Goal: Use online tool/utility: Utilize a website feature to perform a specific function

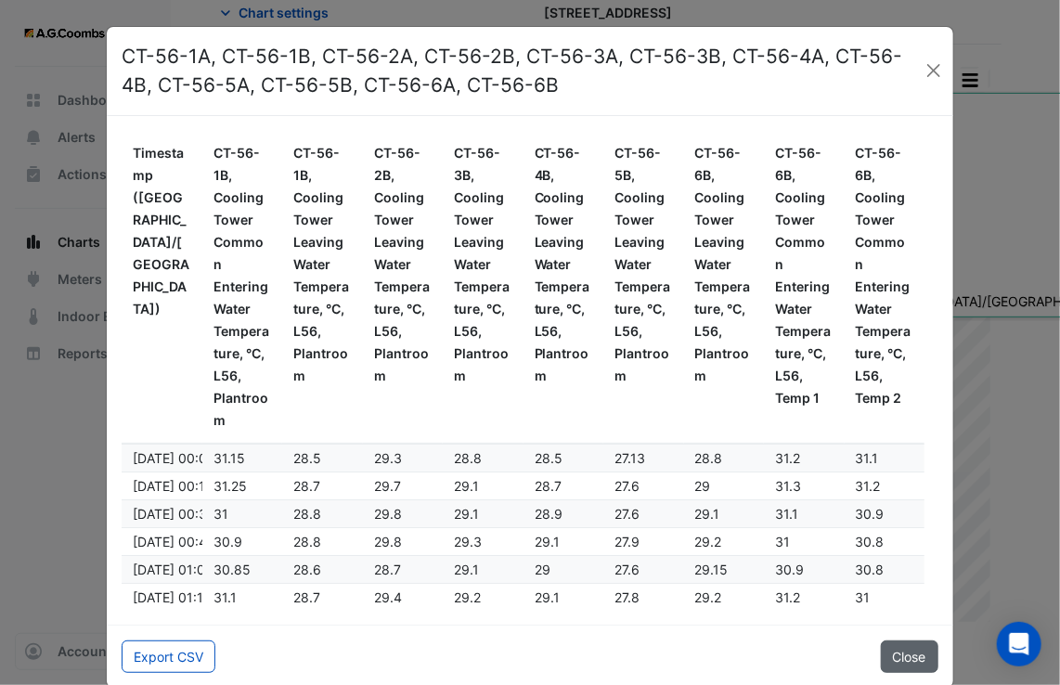
click at [895, 658] on button "Close" at bounding box center [910, 657] width 58 height 32
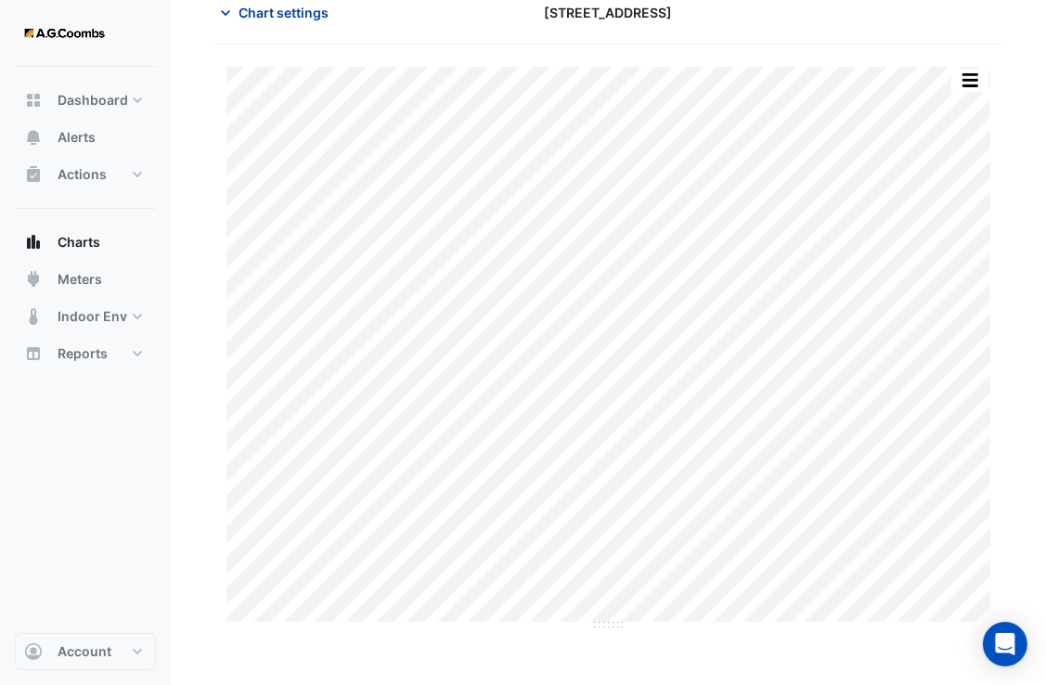
click at [264, 9] on span "Chart settings" at bounding box center [284, 12] width 90 height 19
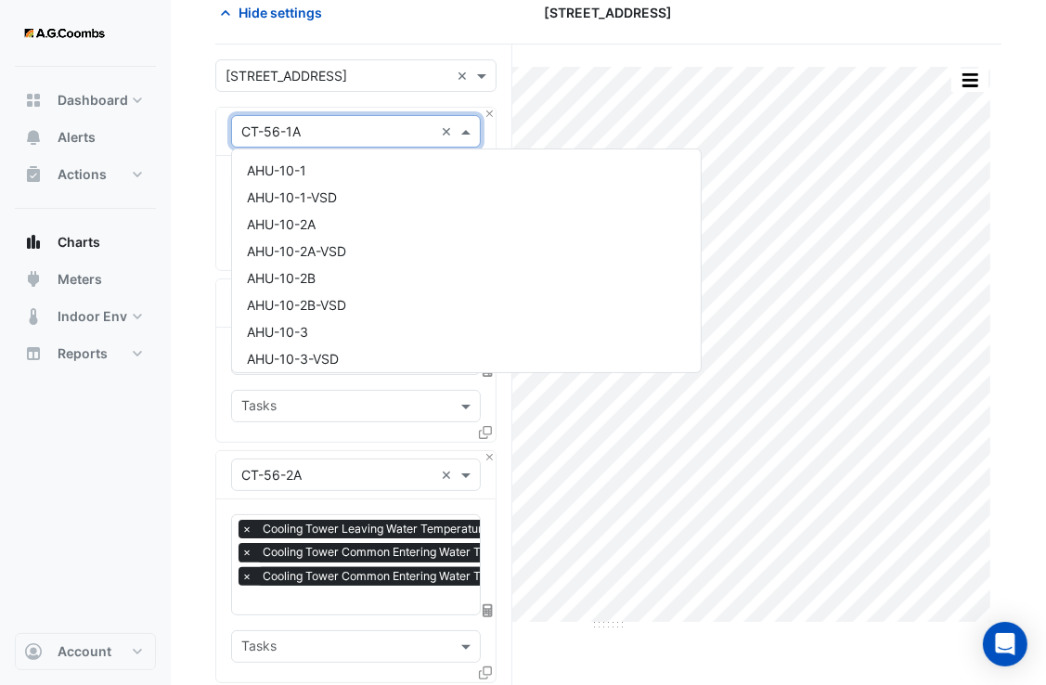
click at [304, 123] on input "text" at bounding box center [337, 132] width 192 height 19
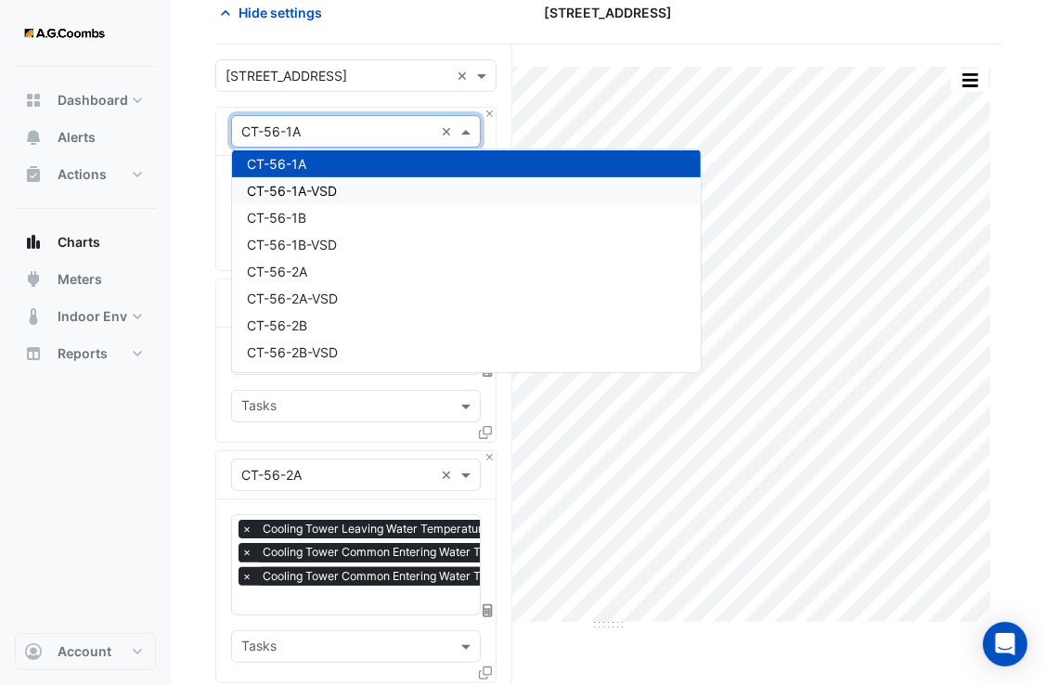
click at [304, 188] on span "CT-56-1A-VSD" at bounding box center [292, 191] width 90 height 16
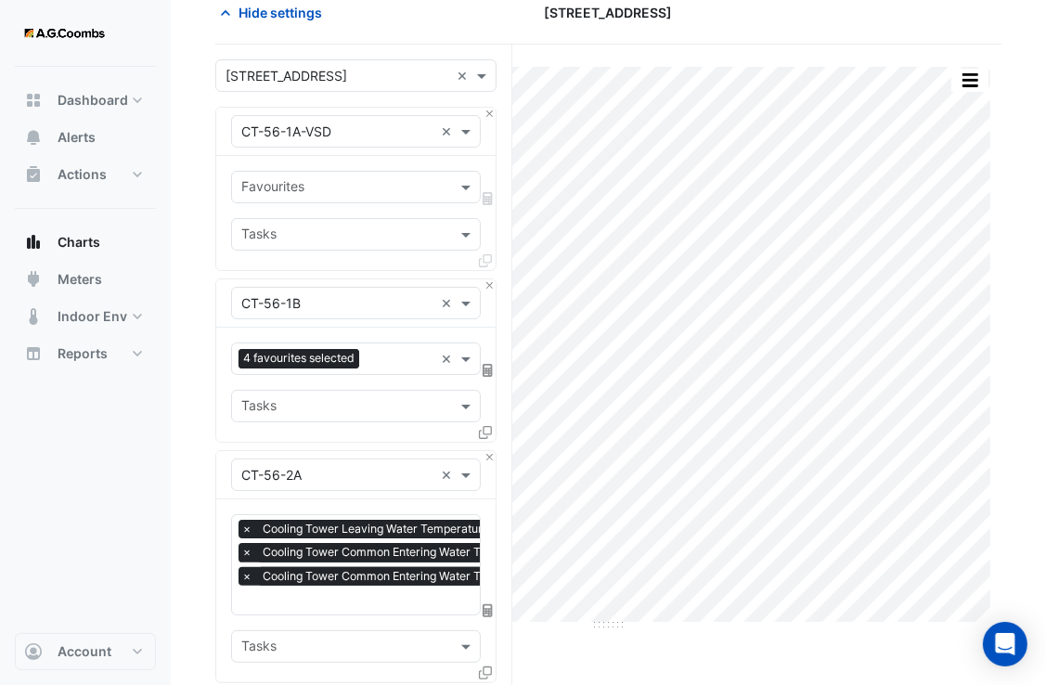
click at [496, 288] on div "× CT-56-1B × 4 favourites selected × Tasks" at bounding box center [355, 360] width 281 height 164
click at [487, 282] on button "Close" at bounding box center [490, 285] width 12 height 12
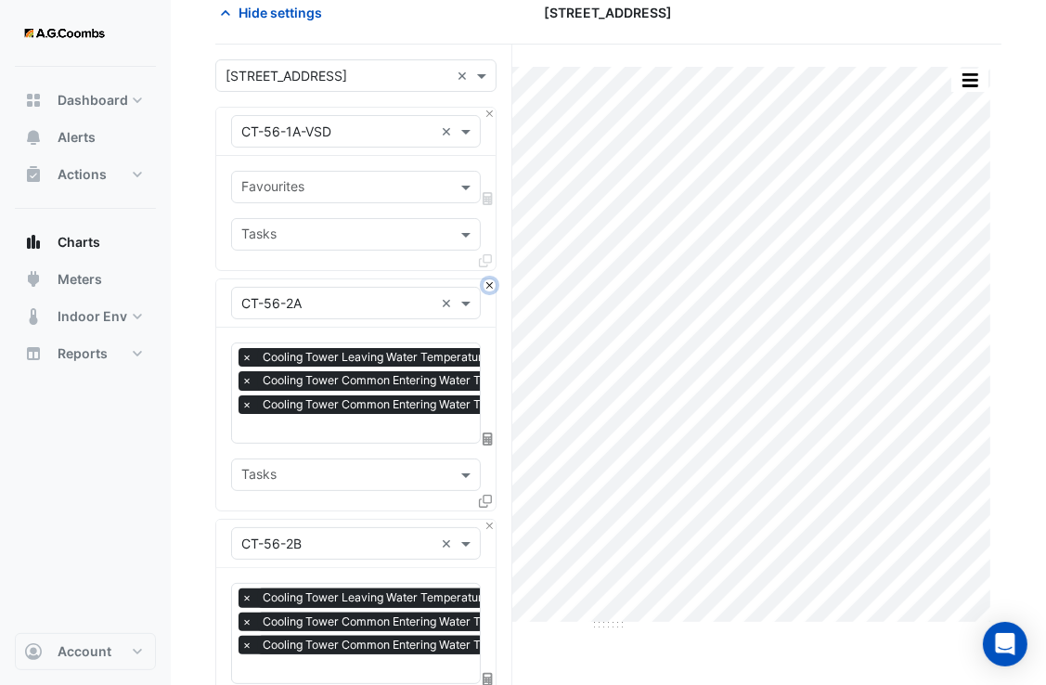
click at [487, 282] on button "Close" at bounding box center [490, 285] width 12 height 12
click at [487, 520] on button "Close" at bounding box center [490, 526] width 12 height 12
click at [487, 282] on button "Close" at bounding box center [490, 285] width 12 height 12
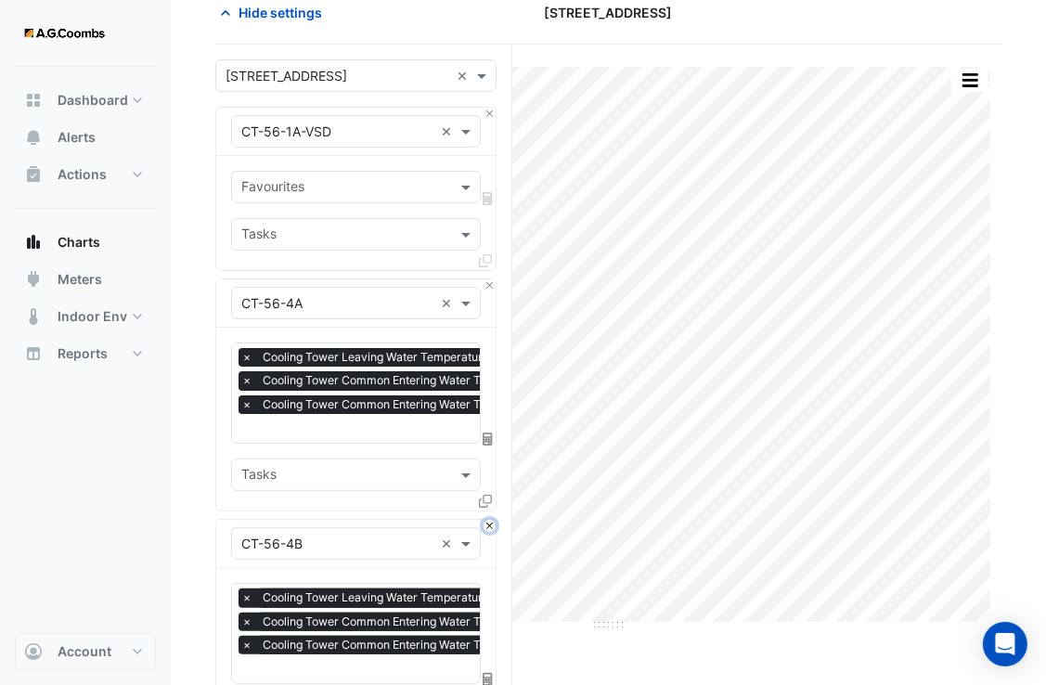
click at [487, 520] on button "Close" at bounding box center [490, 526] width 12 height 12
click at [487, 282] on button "Close" at bounding box center [490, 285] width 12 height 12
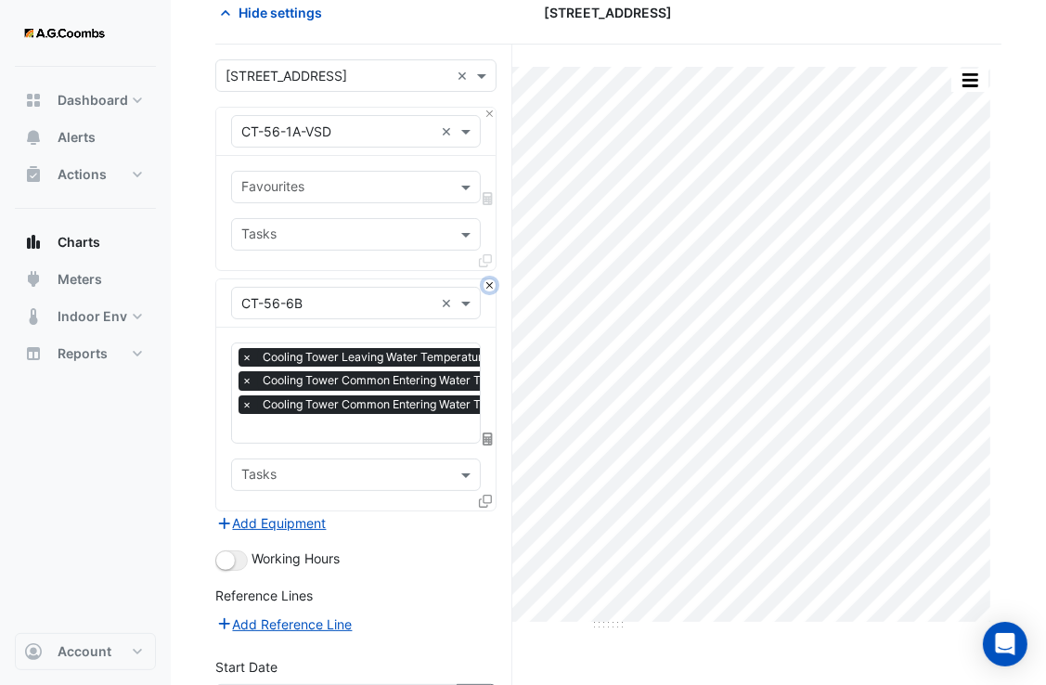
click at [487, 282] on button "Close" at bounding box center [490, 285] width 12 height 12
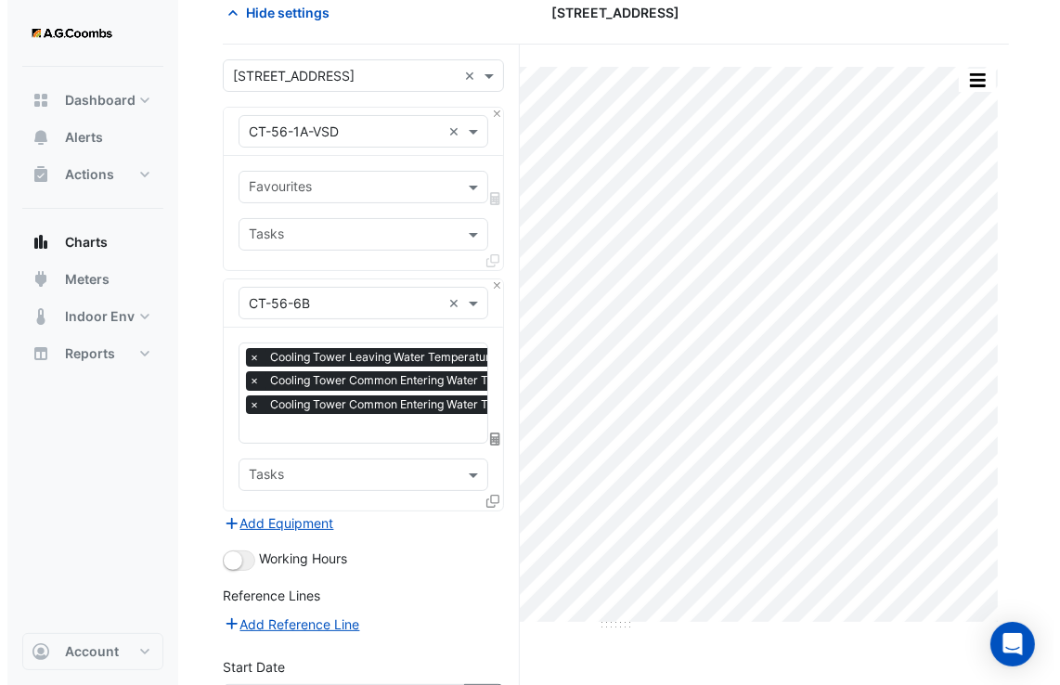
scroll to position [70, 0]
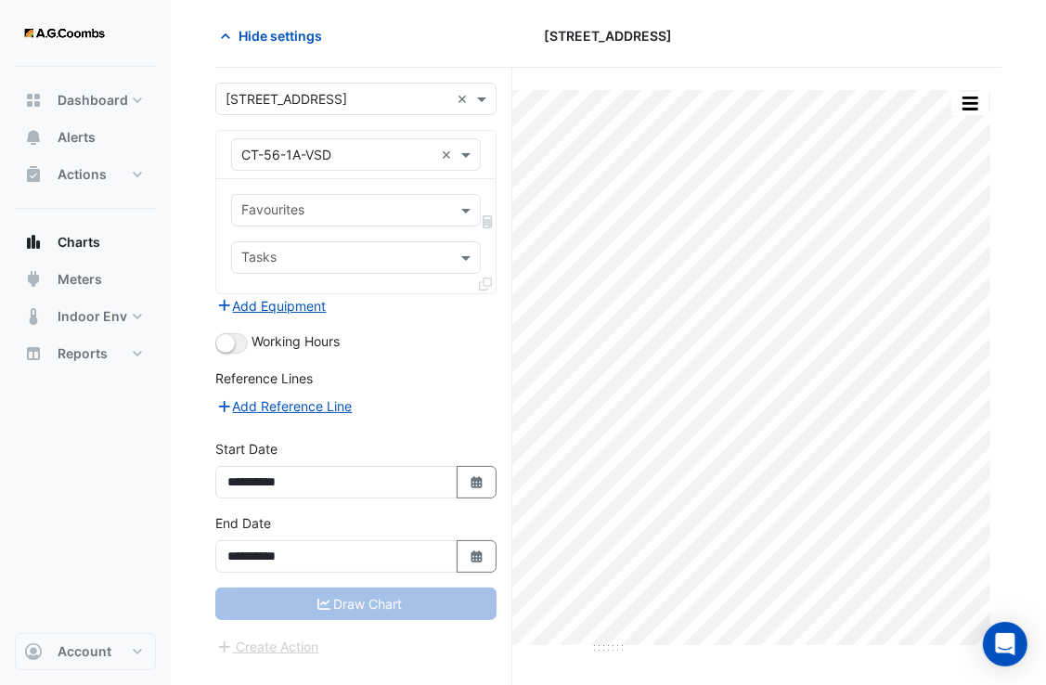
click at [487, 282] on icon at bounding box center [485, 284] width 13 height 13
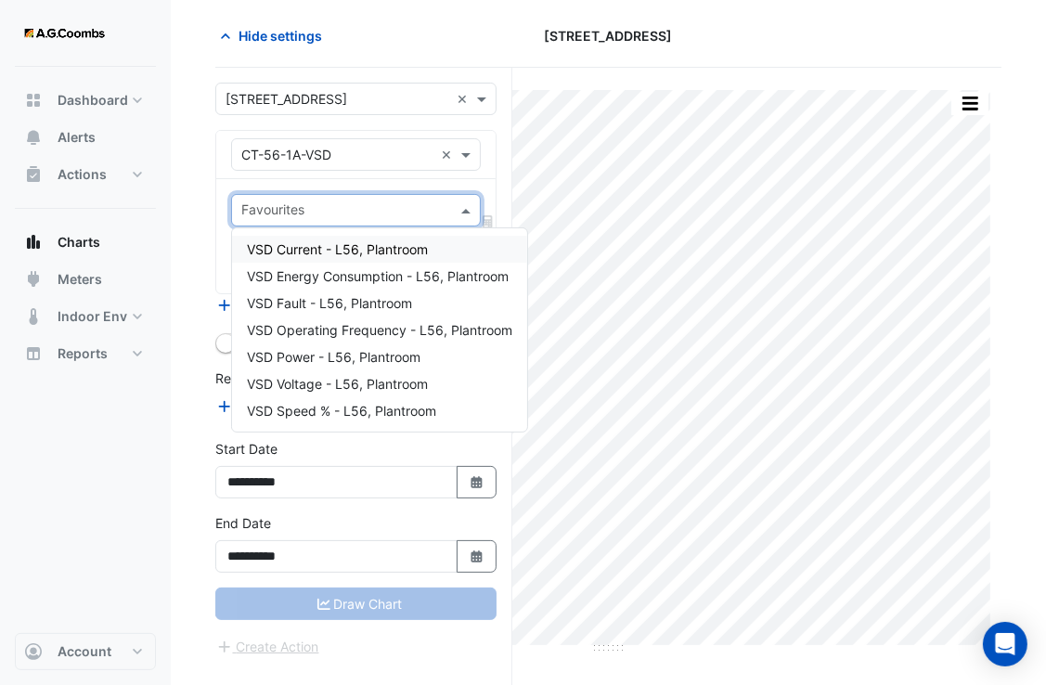
click at [300, 206] on input "text" at bounding box center [345, 211] width 208 height 19
click at [336, 408] on span "VSD Speed % - L56, Plantroom" at bounding box center [341, 411] width 189 height 16
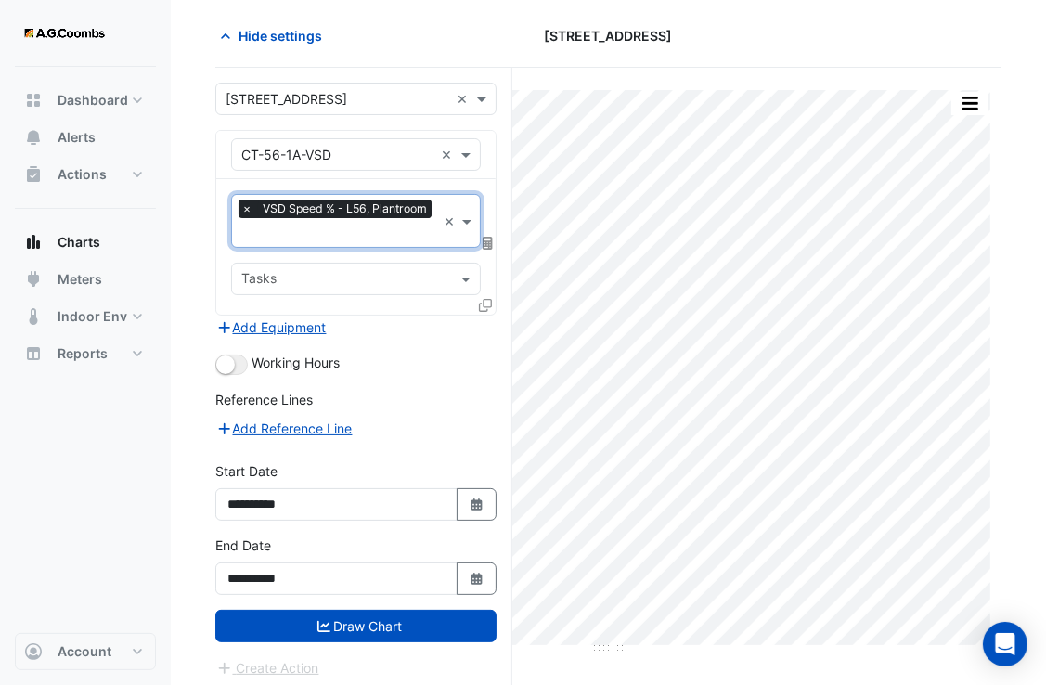
click at [330, 236] on input "text" at bounding box center [338, 234] width 195 height 19
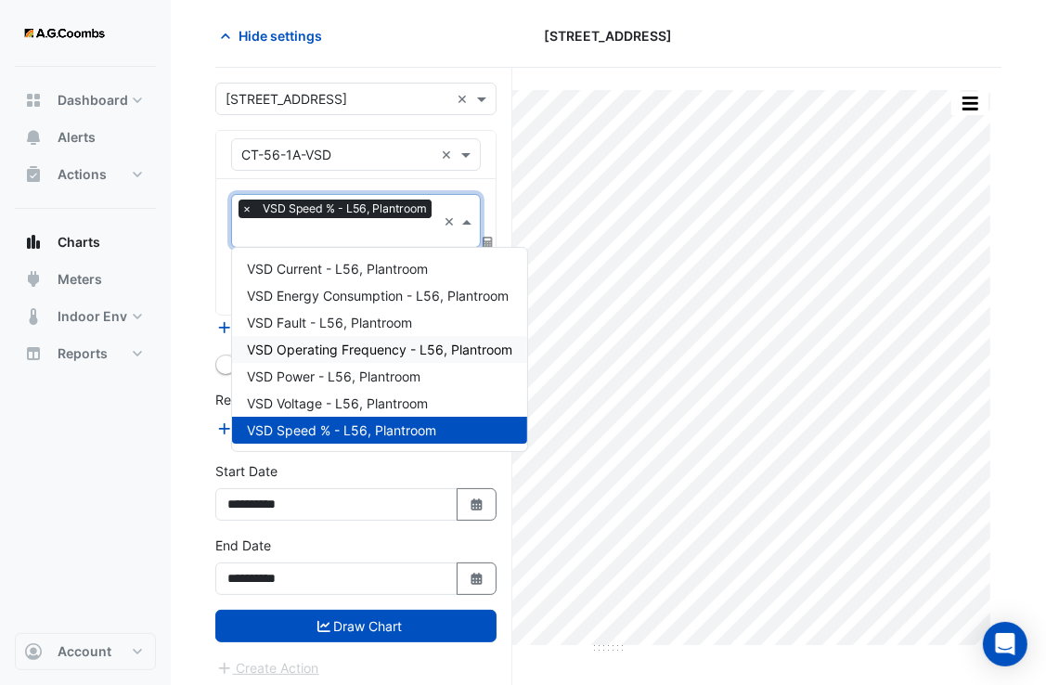
click at [334, 346] on span "VSD Operating Frequency - L56, Plantroom" at bounding box center [379, 350] width 265 height 16
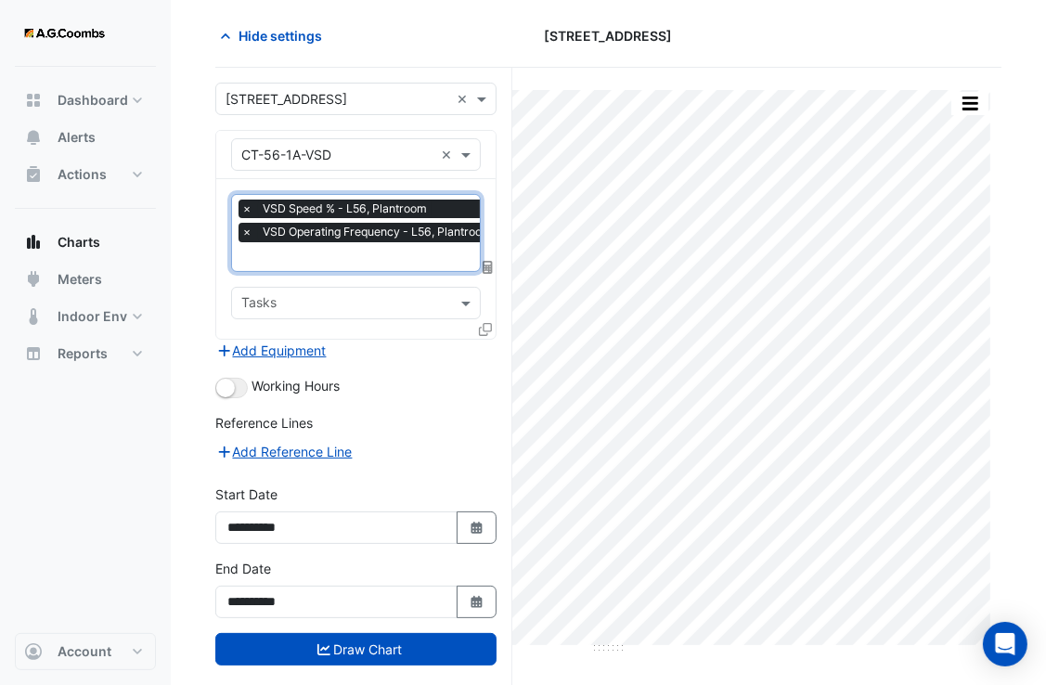
click at [484, 323] on icon at bounding box center [485, 329] width 13 height 13
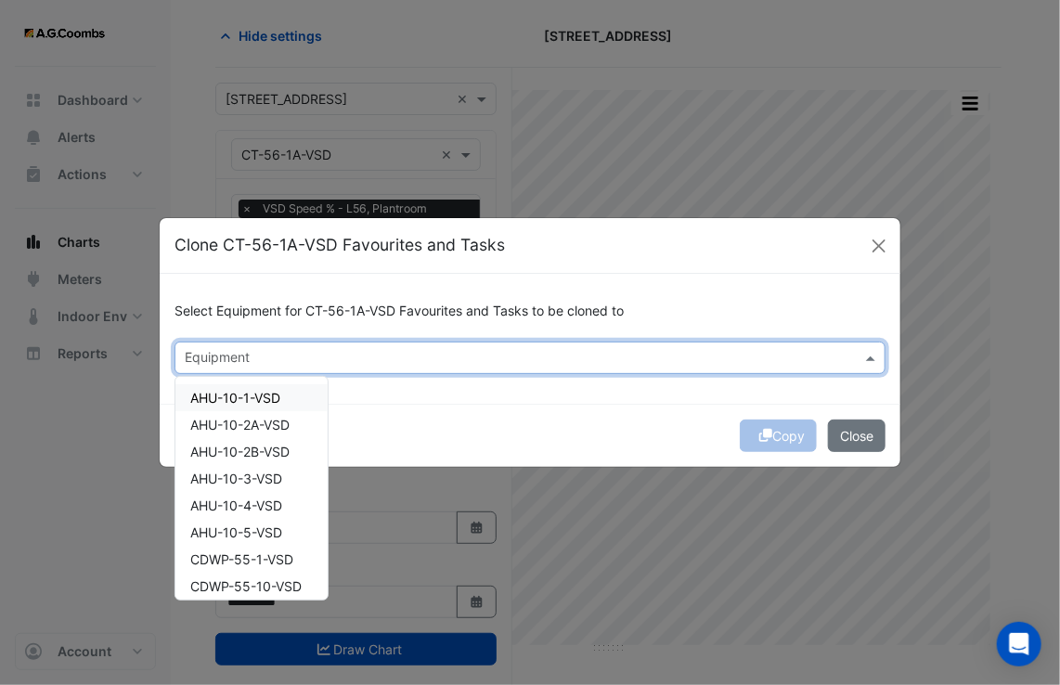
click at [498, 343] on div "Equipment" at bounding box center [514, 357] width 679 height 29
click at [263, 395] on span "AHU-10-1-VSD" at bounding box center [235, 398] width 90 height 16
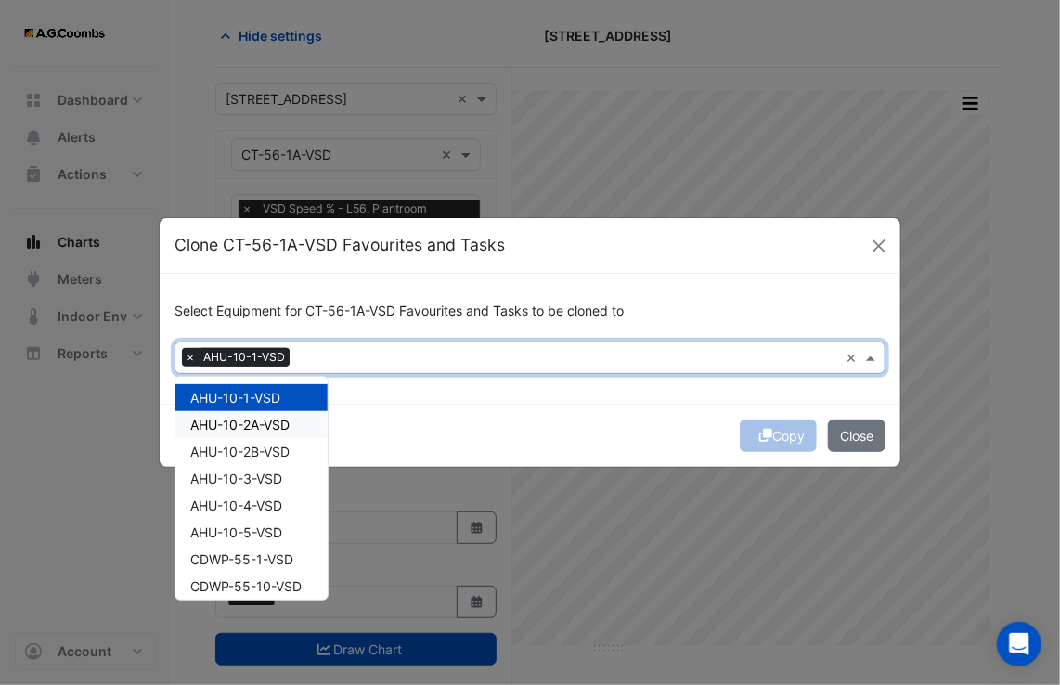
click at [253, 423] on span "AHU-10-2A-VSD" at bounding box center [239, 425] width 99 height 16
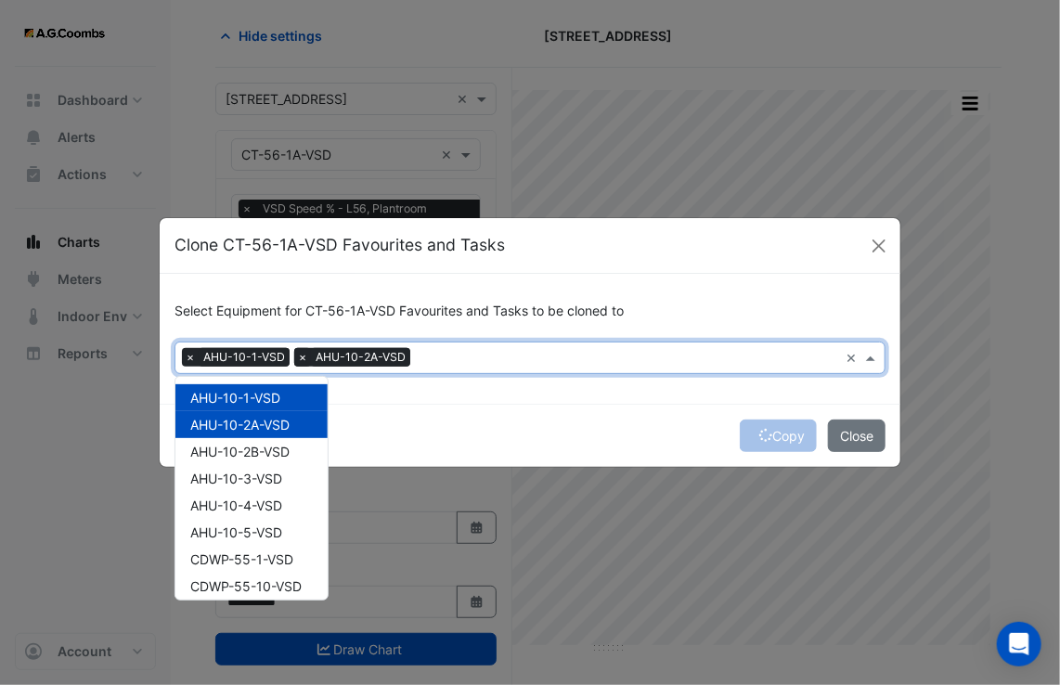
click at [297, 358] on span "×" at bounding box center [302, 357] width 17 height 19
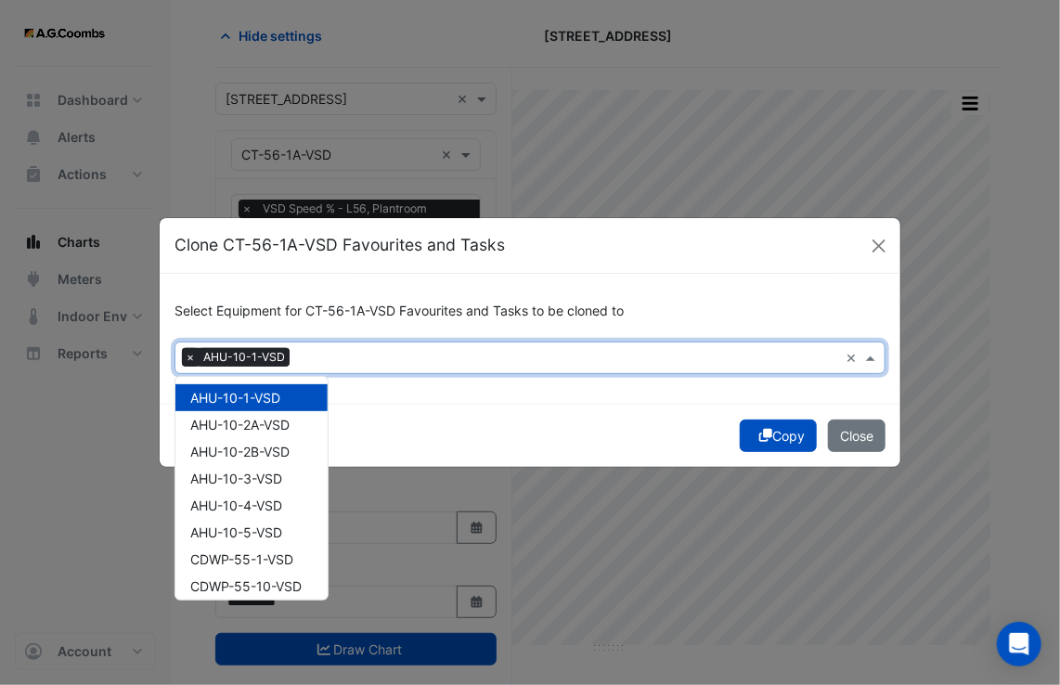
click at [185, 358] on span "×" at bounding box center [190, 357] width 17 height 19
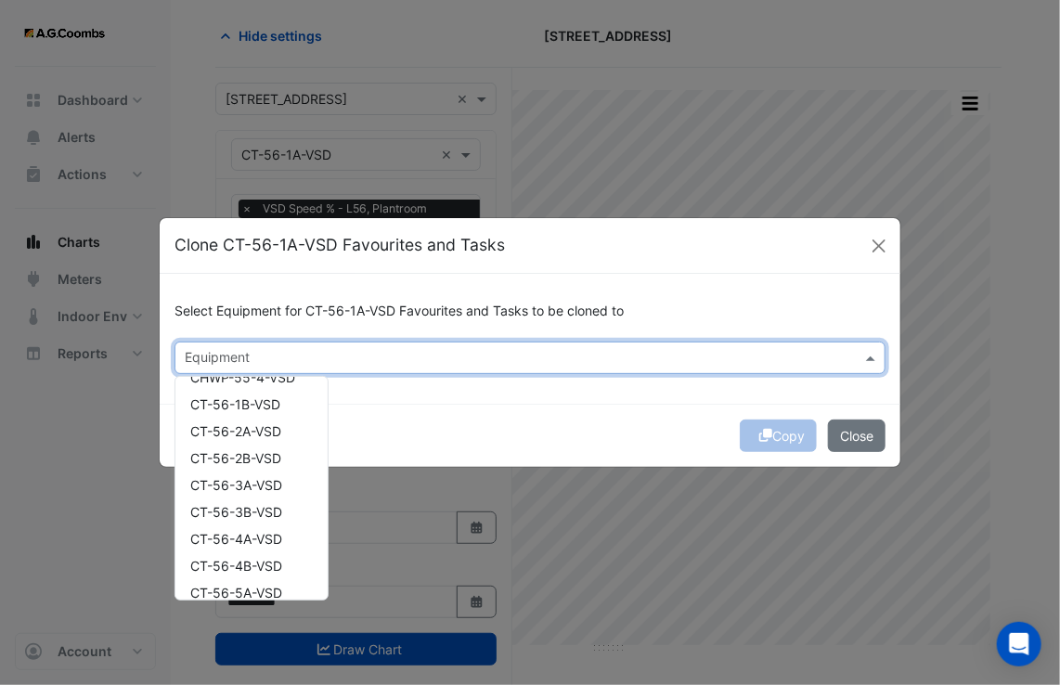
scroll to position [594, 0]
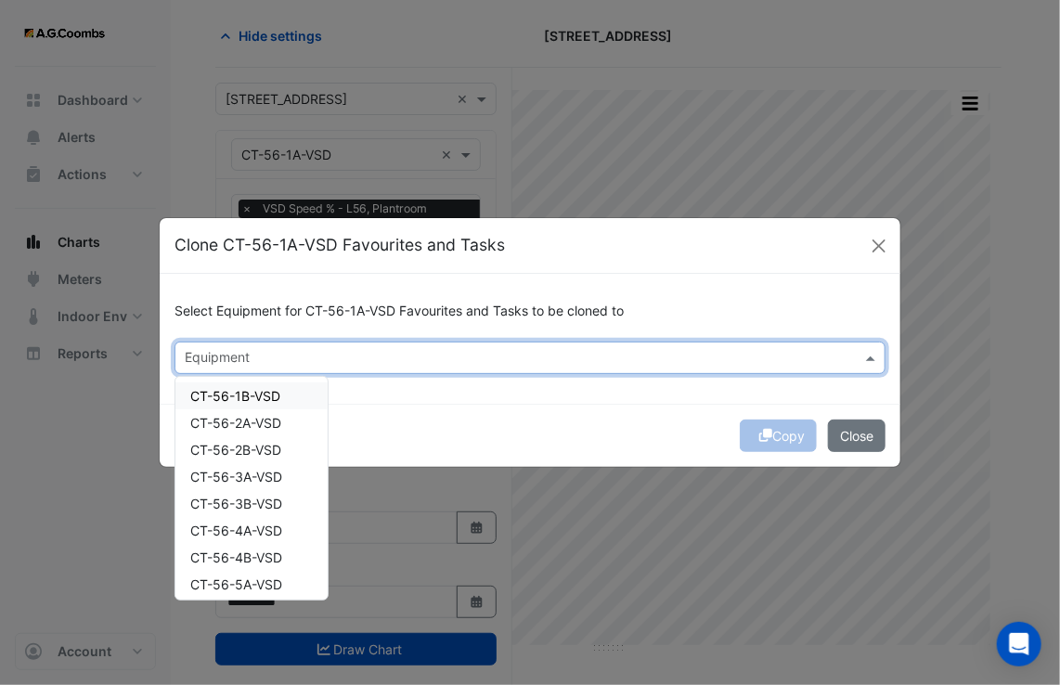
click at [256, 403] on span "CT-56-1B-VSD" at bounding box center [235, 396] width 90 height 16
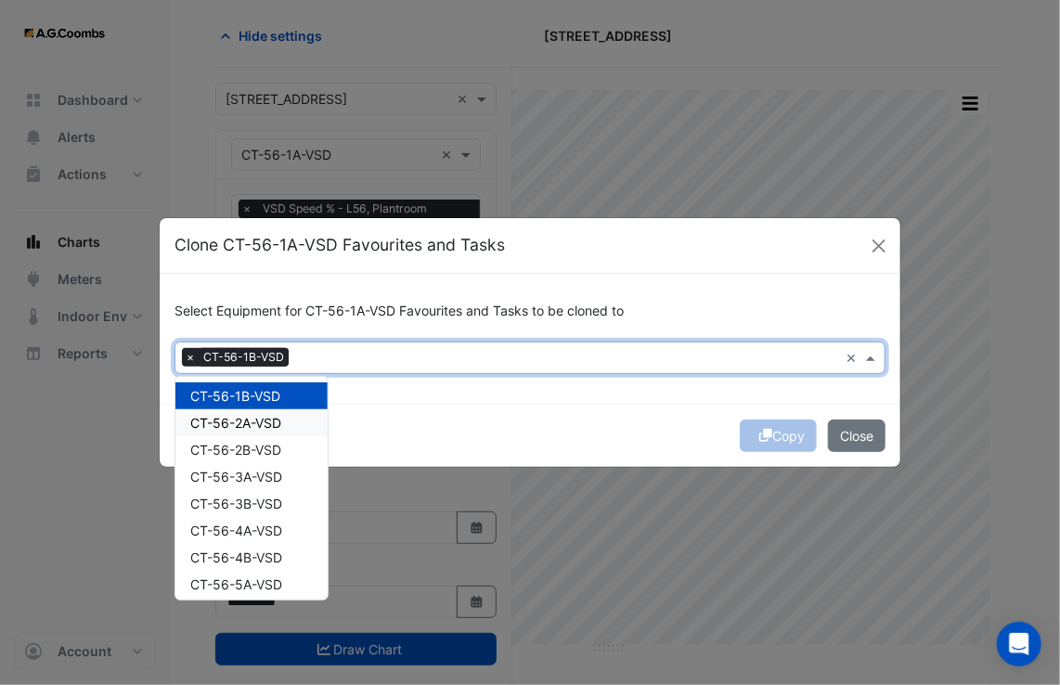
click at [250, 421] on span "CT-56-2A-VSD" at bounding box center [235, 423] width 91 height 16
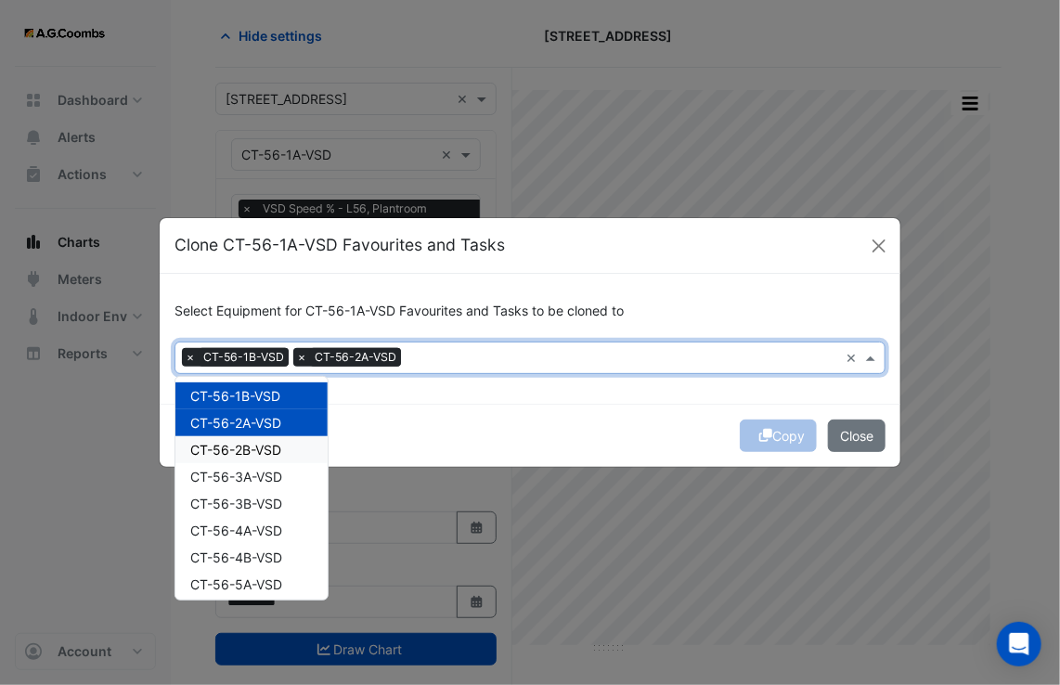
click at [250, 446] on span "CT-56-2B-VSD" at bounding box center [235, 450] width 91 height 16
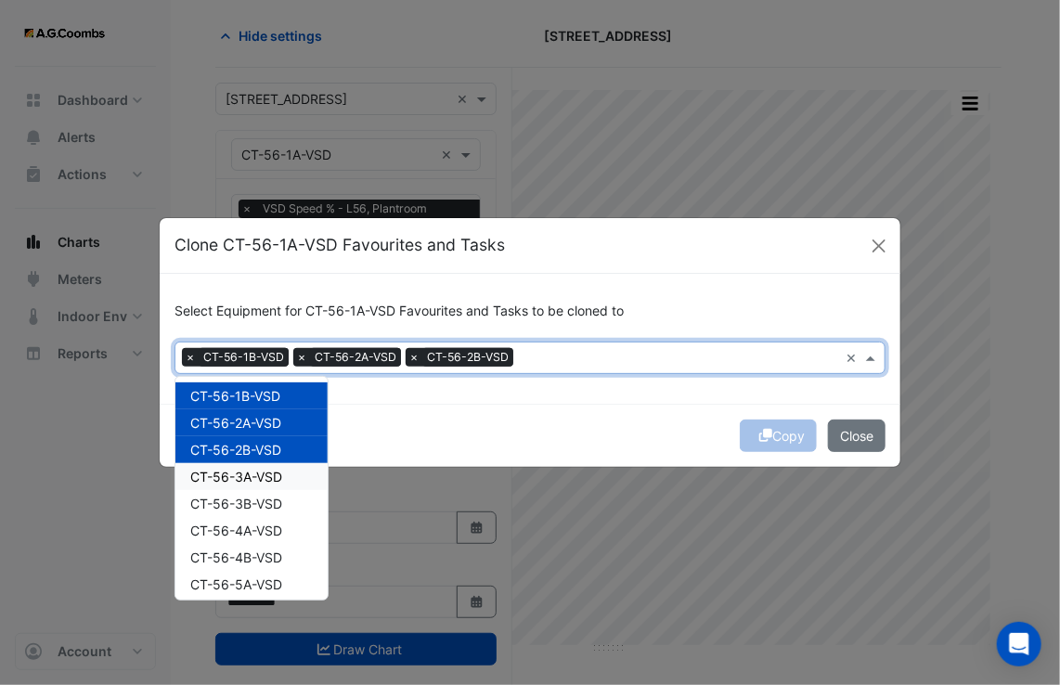
click at [244, 477] on span "CT-56-3A-VSD" at bounding box center [236, 477] width 92 height 16
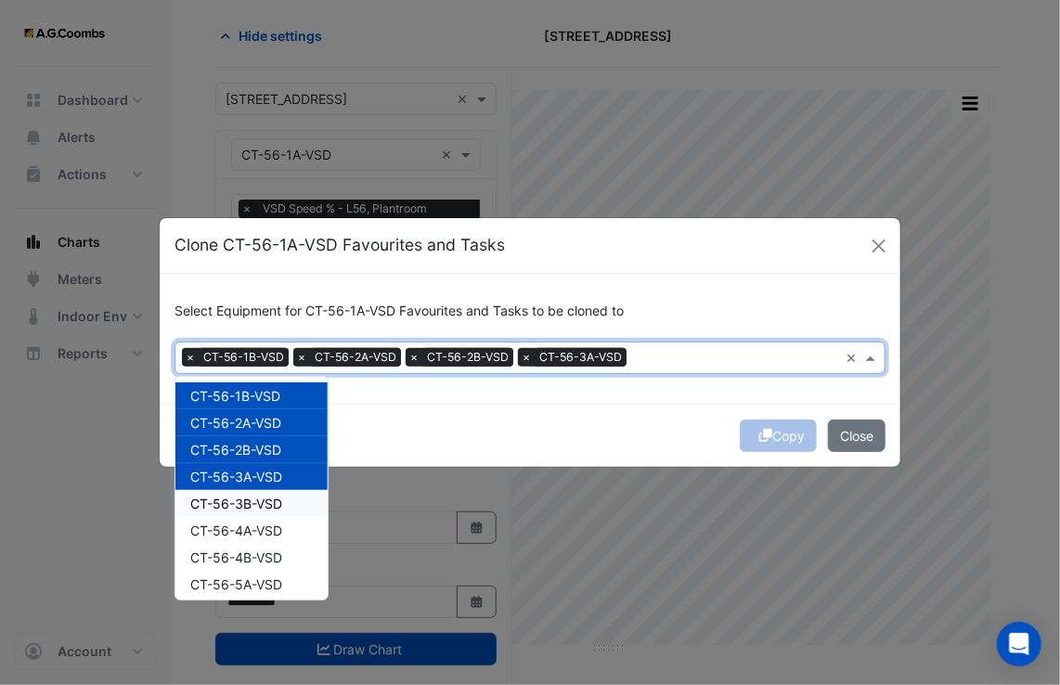
click at [249, 492] on div "CT-56-3B-VSD" at bounding box center [251, 503] width 152 height 27
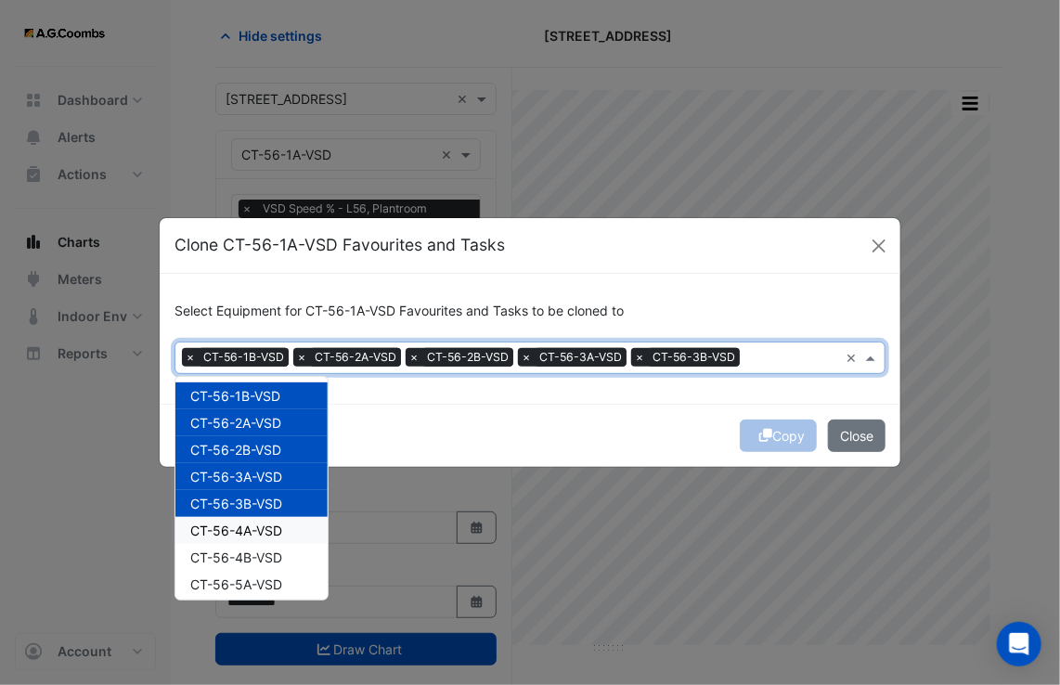
click at [259, 542] on div "CT-56-4A-VSD" at bounding box center [251, 530] width 152 height 27
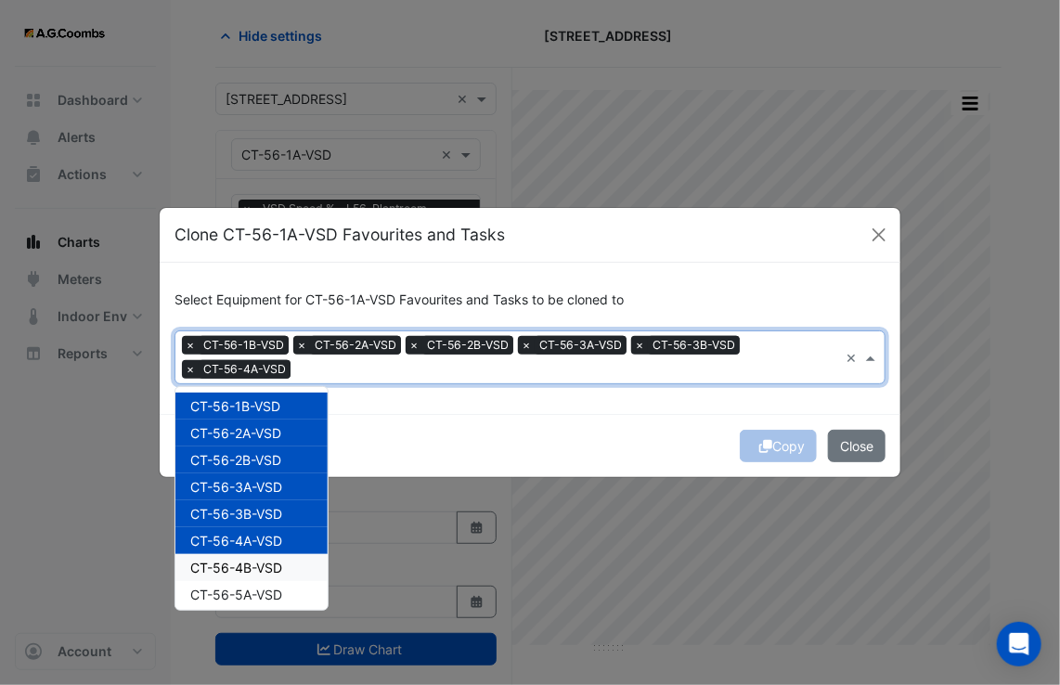
click at [261, 565] on span "CT-56-4B-VSD" at bounding box center [236, 568] width 92 height 16
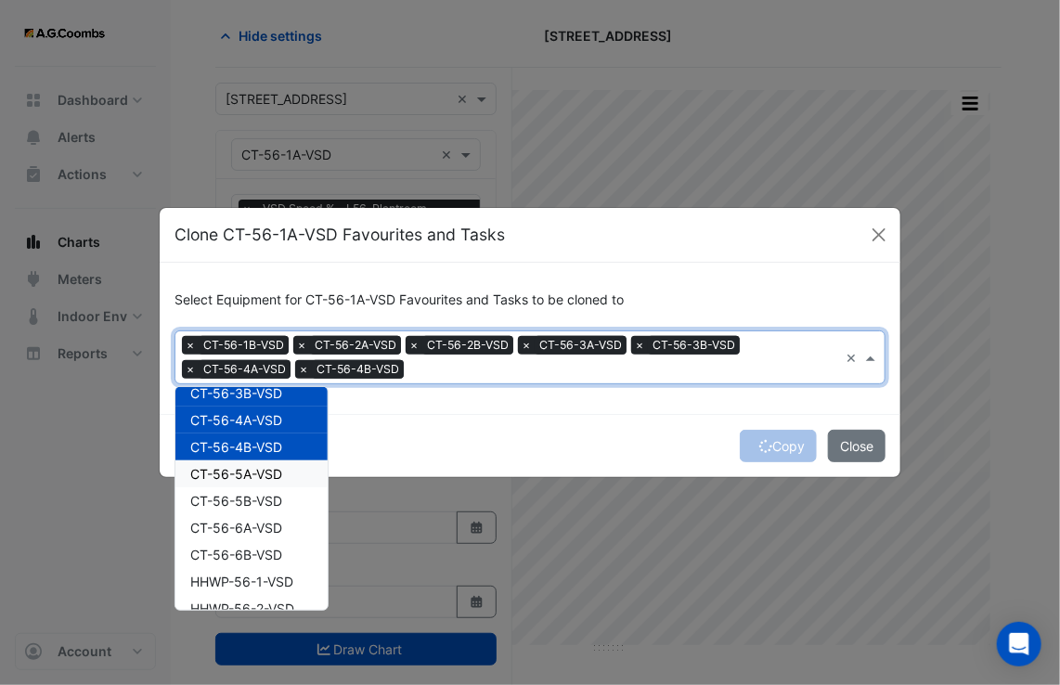
scroll to position [743, 0]
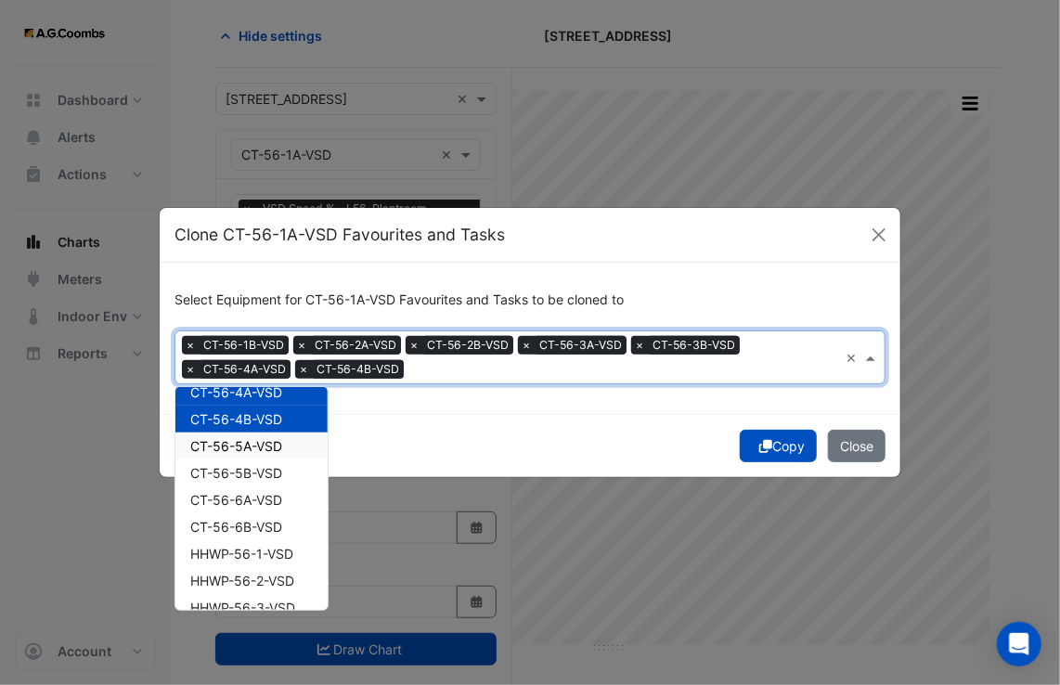
click at [251, 454] on div "CT-56-5A-VSD" at bounding box center [251, 446] width 152 height 27
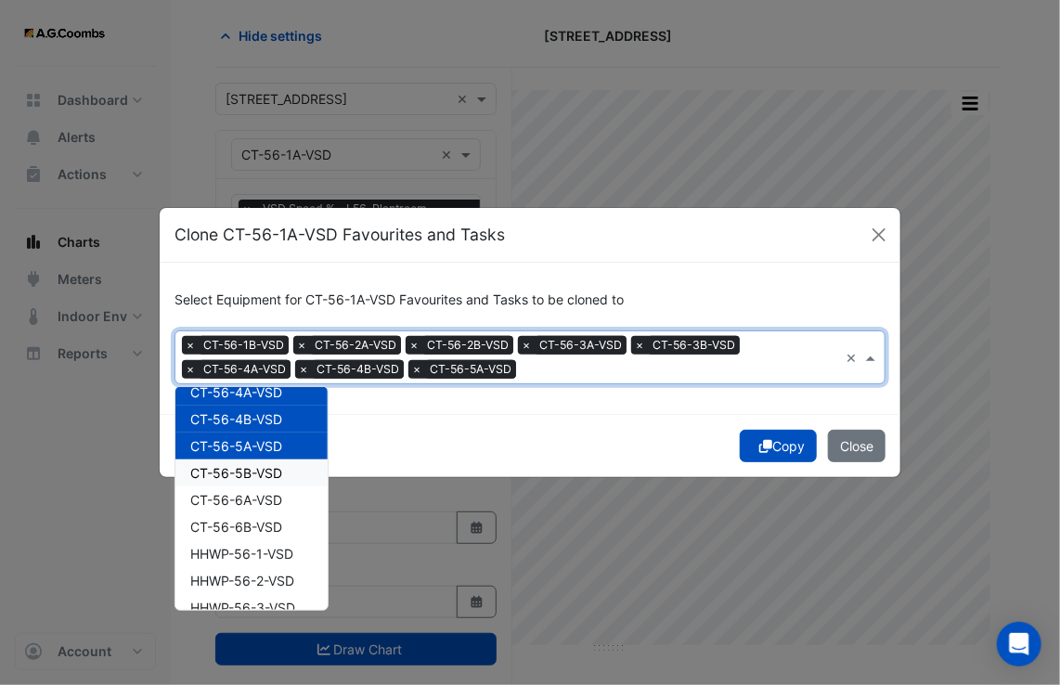
click at [241, 473] on span "CT-56-5B-VSD" at bounding box center [236, 473] width 92 height 16
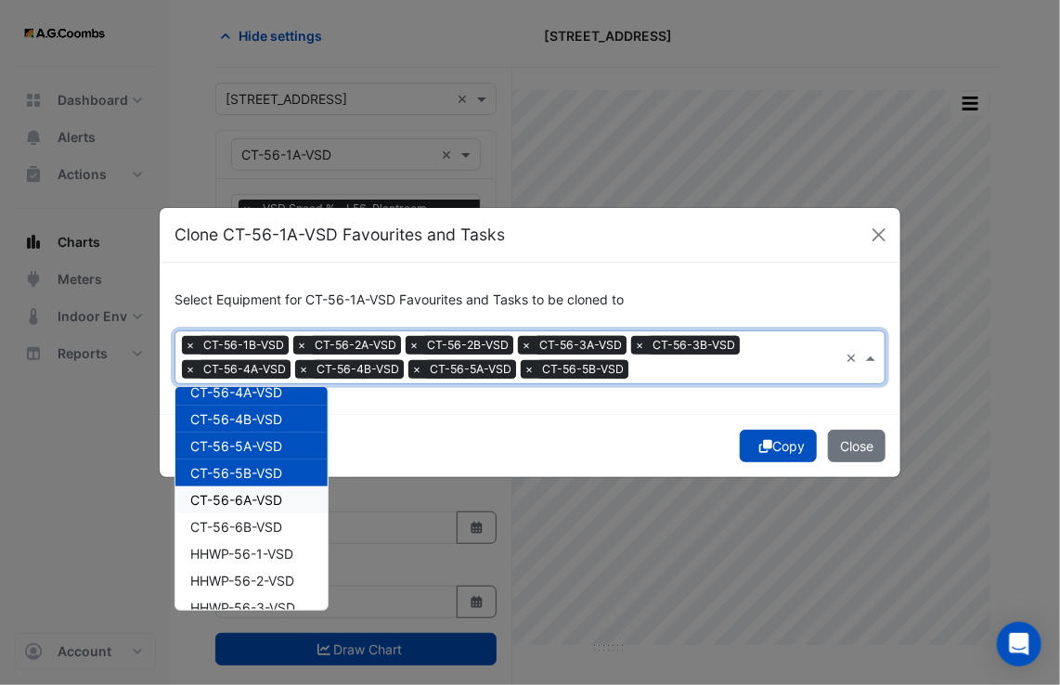
click at [235, 492] on span "CT-56-6A-VSD" at bounding box center [236, 500] width 92 height 16
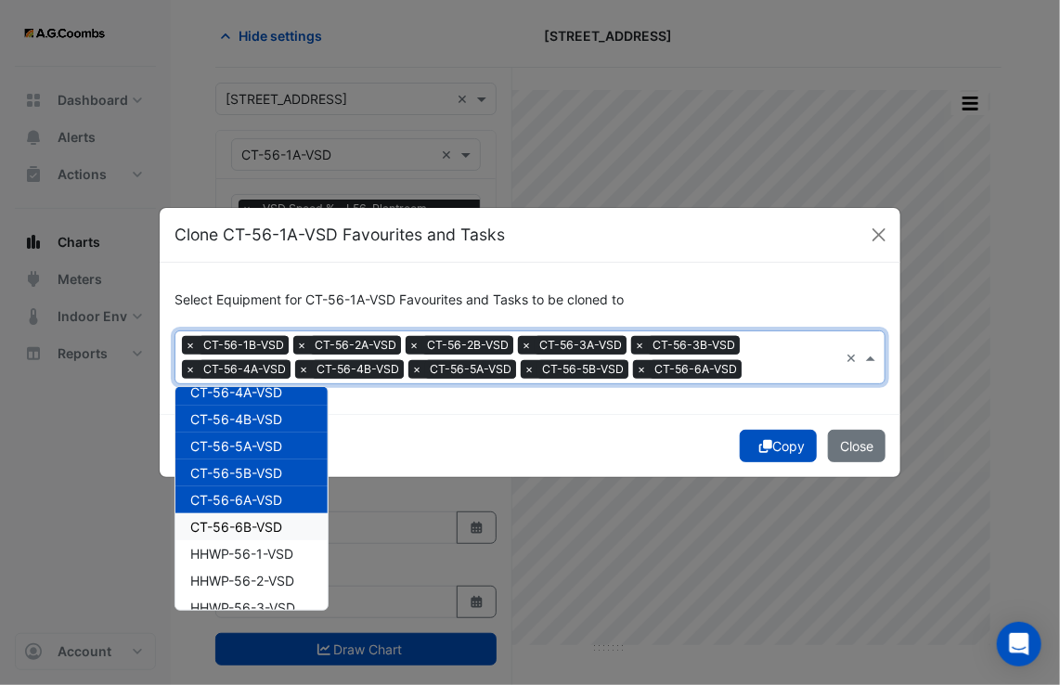
click at [245, 526] on span "CT-56-6B-VSD" at bounding box center [236, 527] width 92 height 16
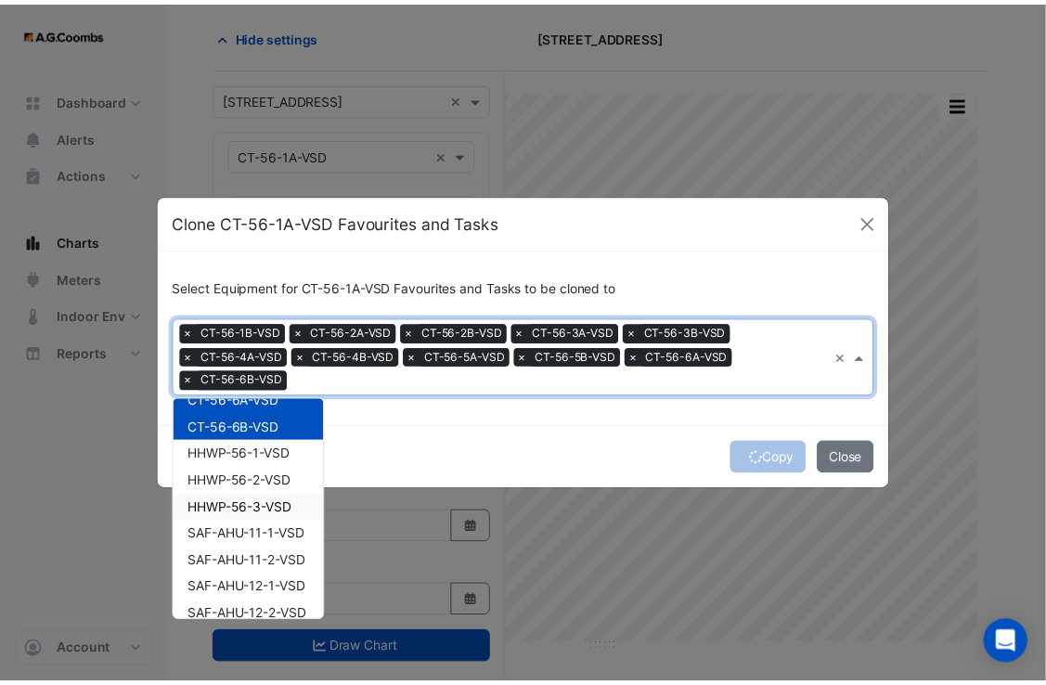
scroll to position [916, 0]
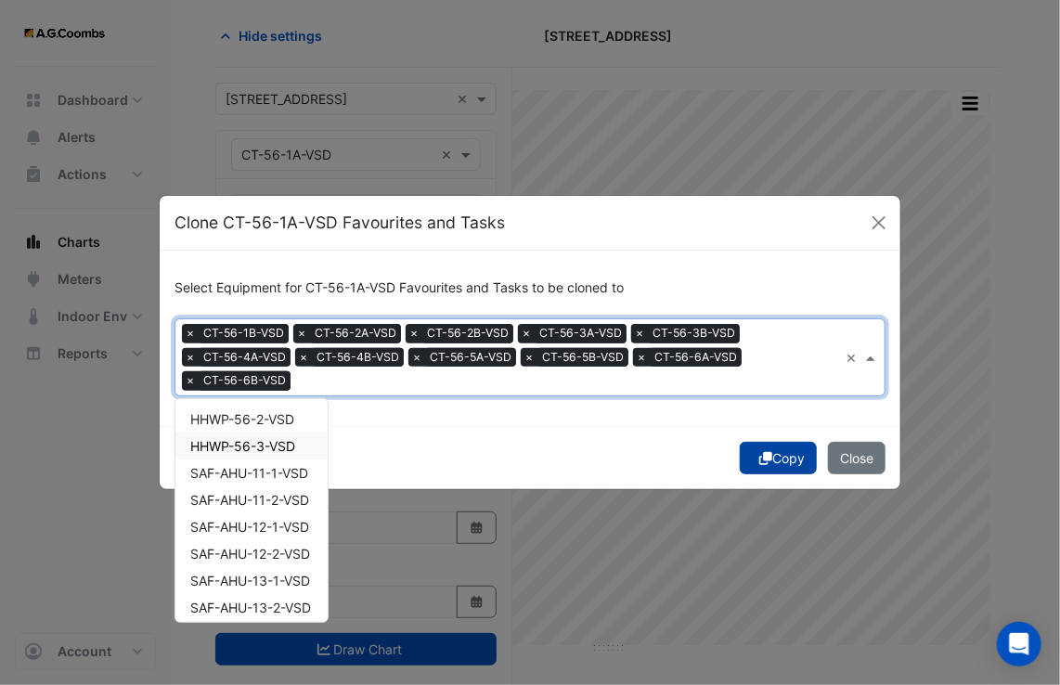
click at [783, 465] on button "Copy" at bounding box center [778, 458] width 77 height 32
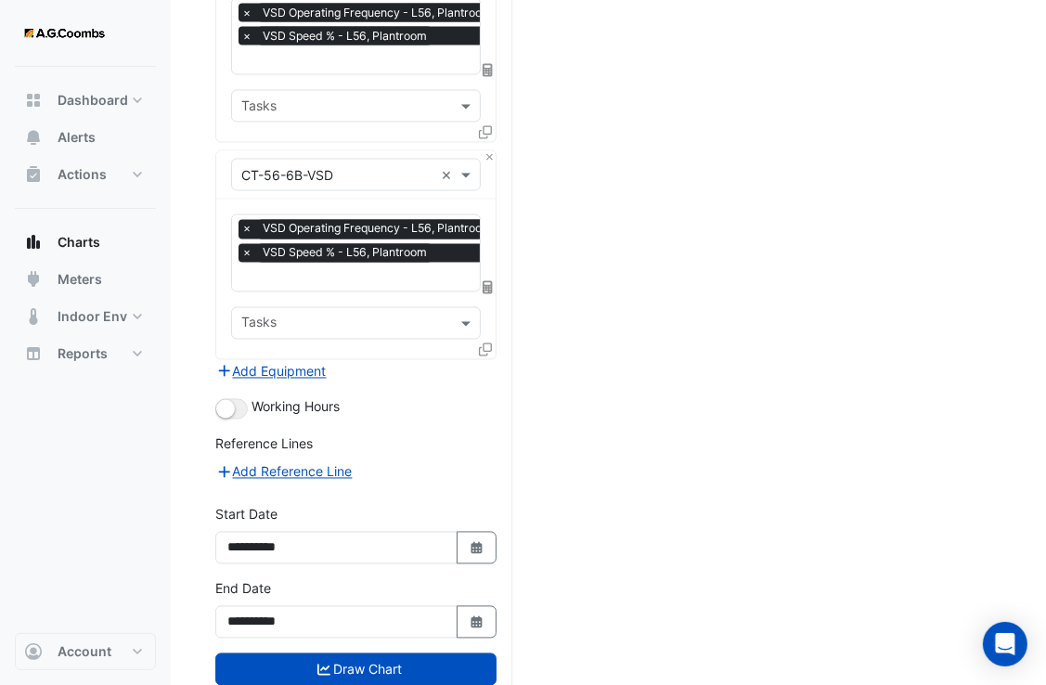
scroll to position [2450, 0]
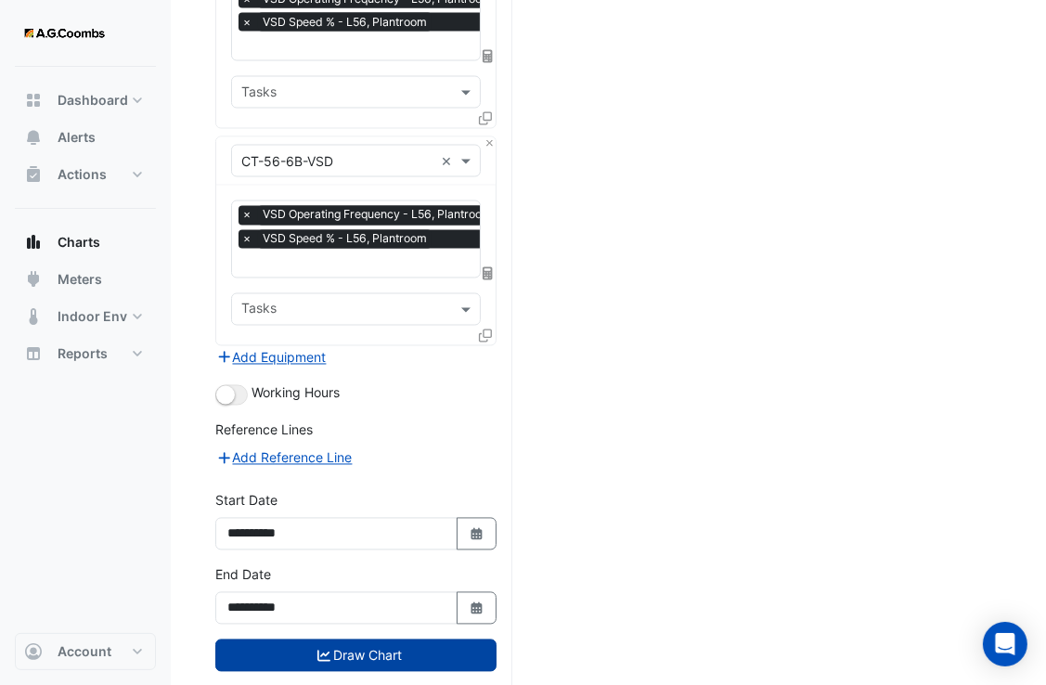
click at [379, 640] on button "Draw Chart" at bounding box center [355, 656] width 281 height 32
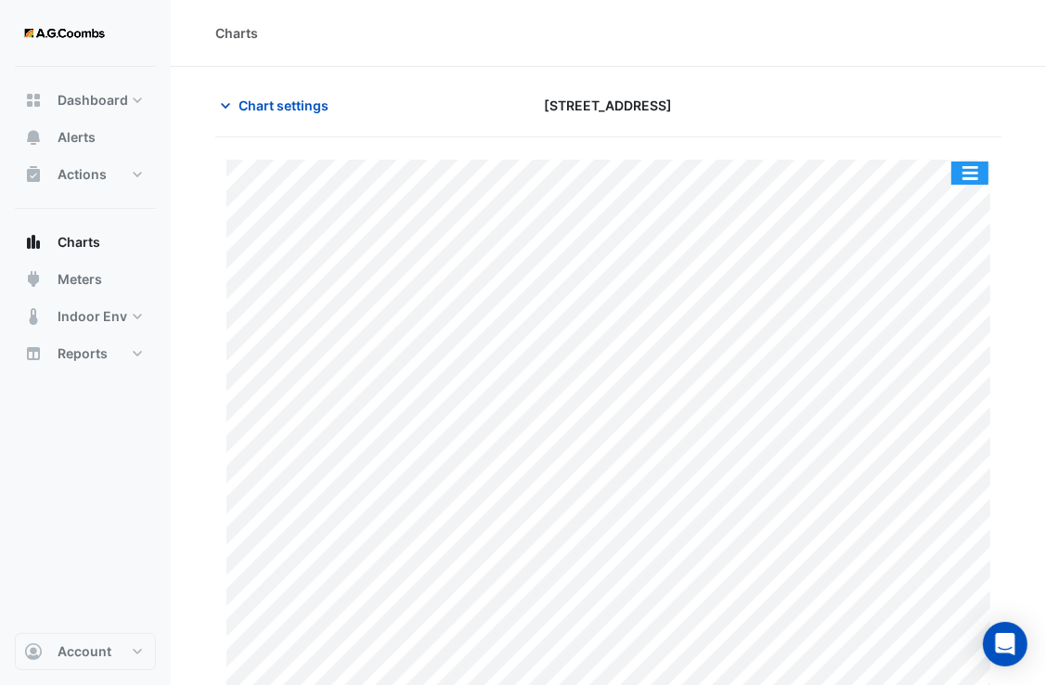
click at [966, 172] on button "button" at bounding box center [970, 173] width 37 height 23
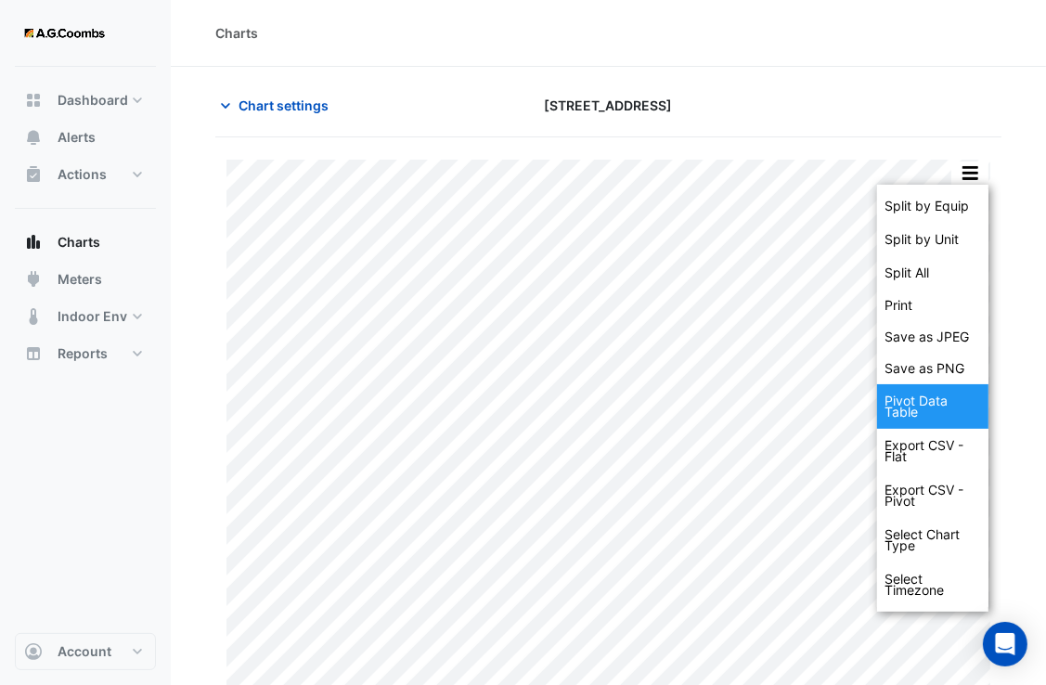
click at [913, 416] on div "Pivot Data Table" at bounding box center [932, 406] width 111 height 45
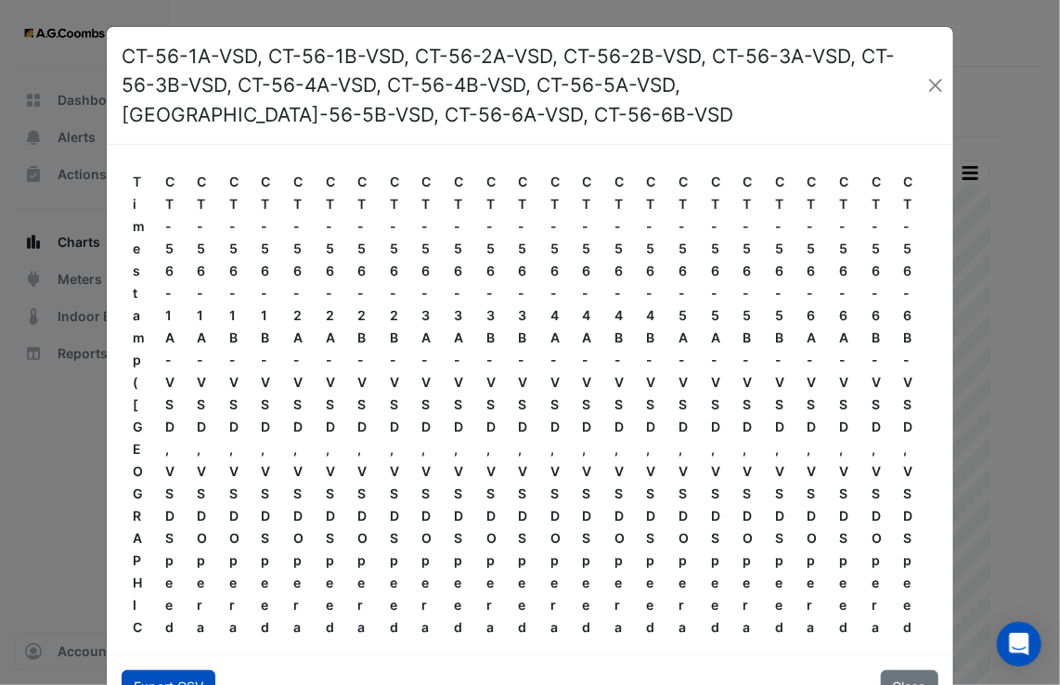
click at [171, 681] on button "Export CSV" at bounding box center [169, 686] width 94 height 32
click at [895, 678] on button "Close" at bounding box center [910, 686] width 58 height 32
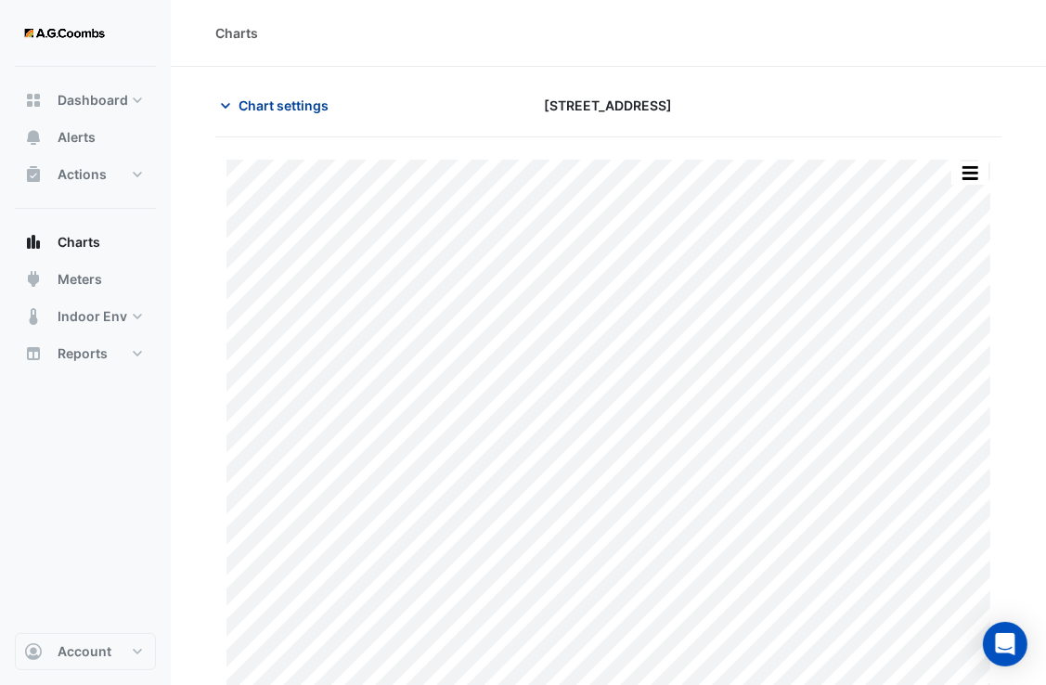
click at [286, 112] on span "Chart settings" at bounding box center [284, 105] width 90 height 19
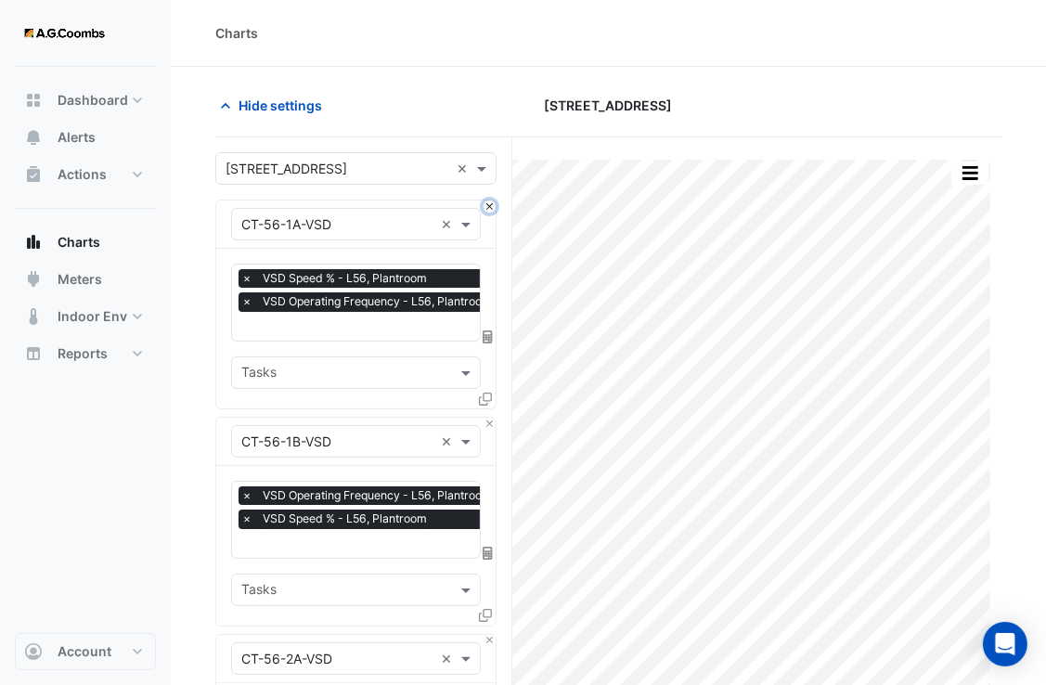
click at [491, 207] on button "Close" at bounding box center [490, 207] width 12 height 12
click at [491, 418] on button "Close" at bounding box center [490, 424] width 12 height 12
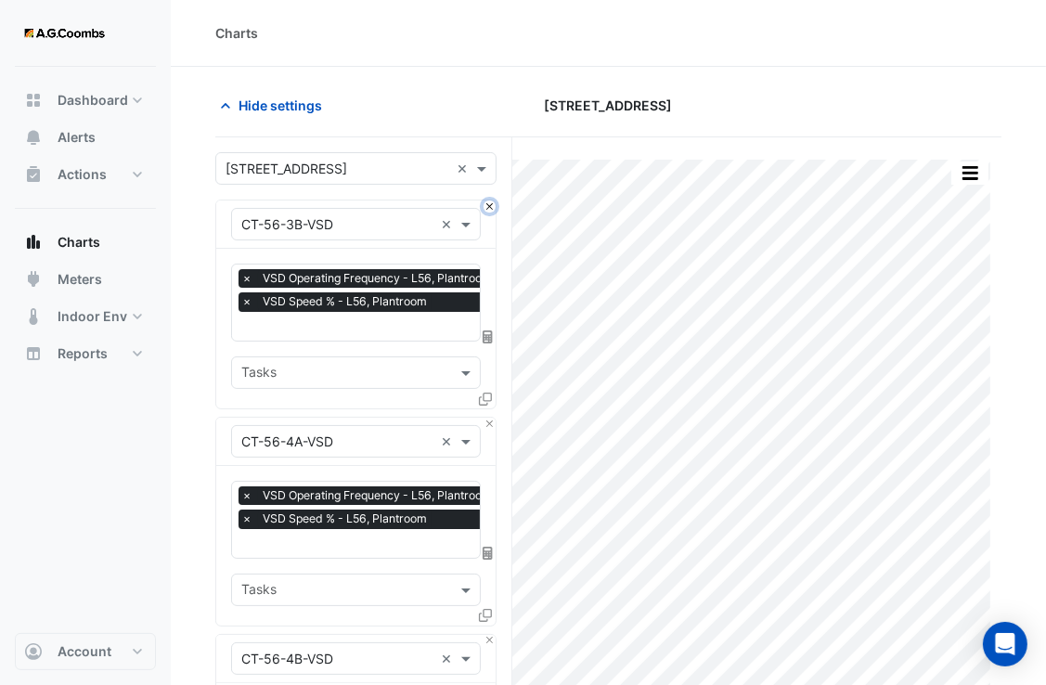
click at [491, 207] on button "Close" at bounding box center [490, 207] width 12 height 12
click at [491, 418] on button "Close" at bounding box center [490, 424] width 12 height 12
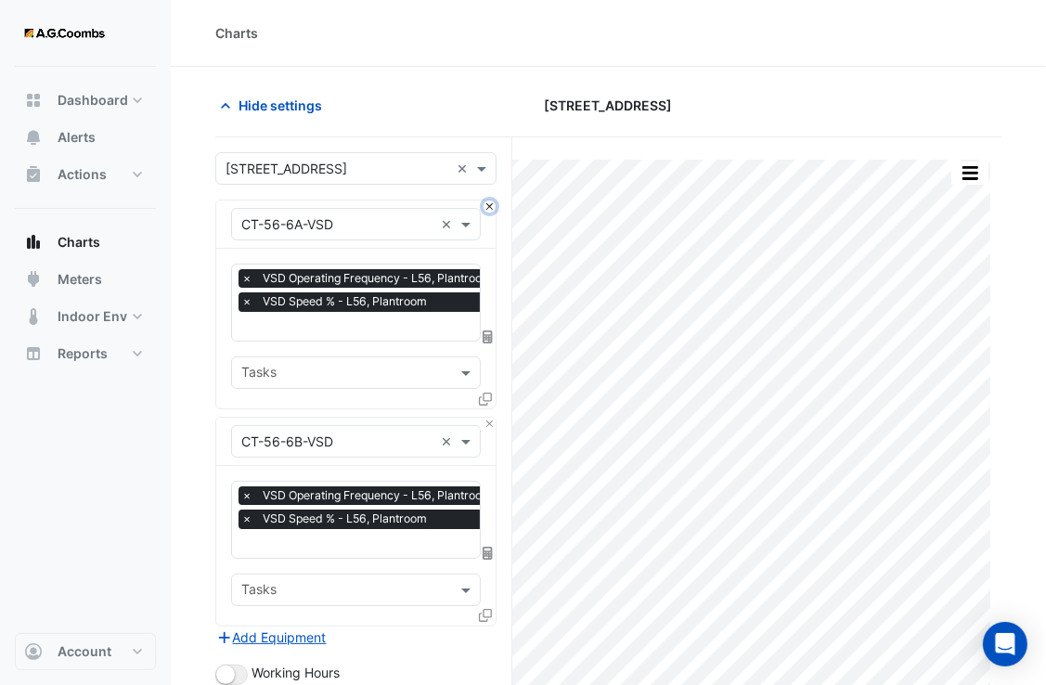
click at [491, 207] on button "Close" at bounding box center [490, 207] width 12 height 12
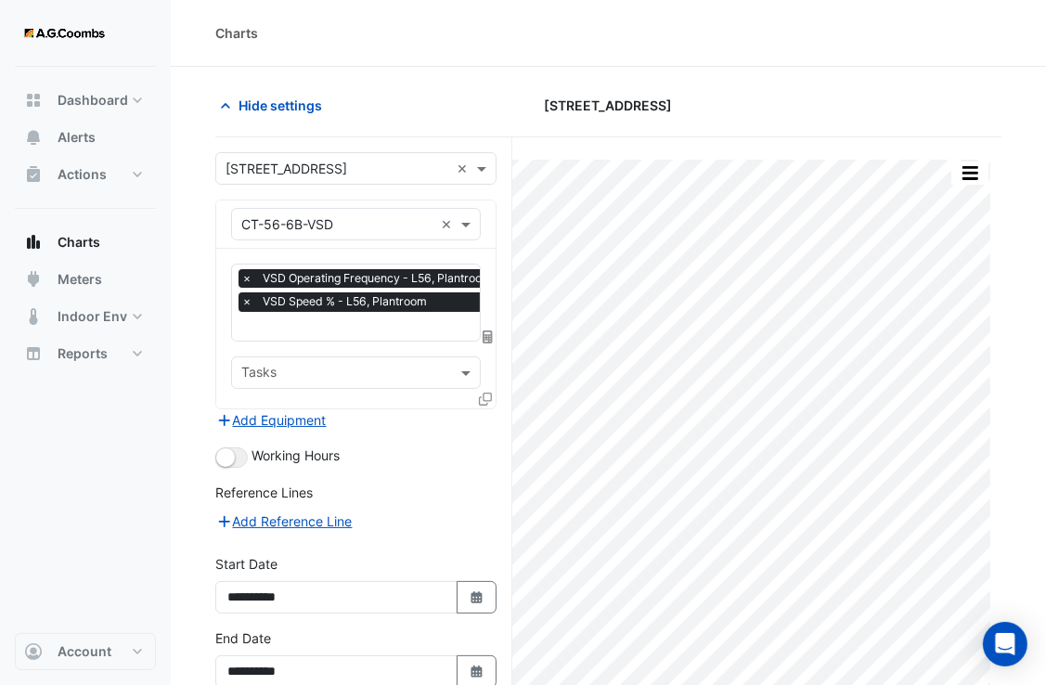
click at [491, 207] on div "× CT-56-6B-VSD ×" at bounding box center [355, 225] width 279 height 48
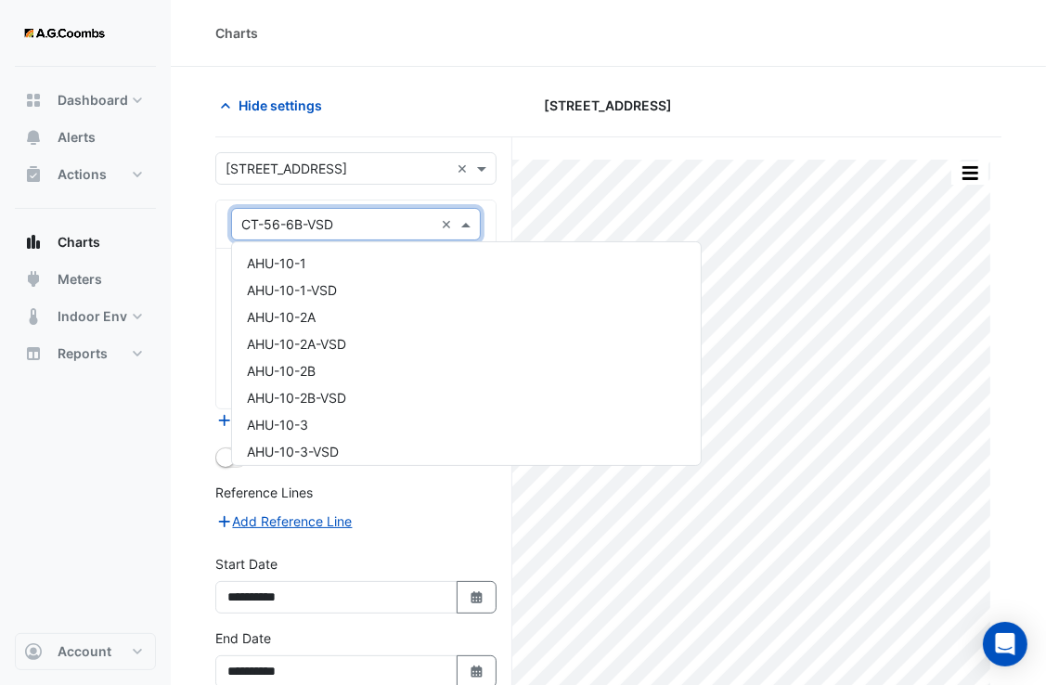
click at [339, 232] on div "× CT-56-6B-VSD" at bounding box center [332, 223] width 201 height 19
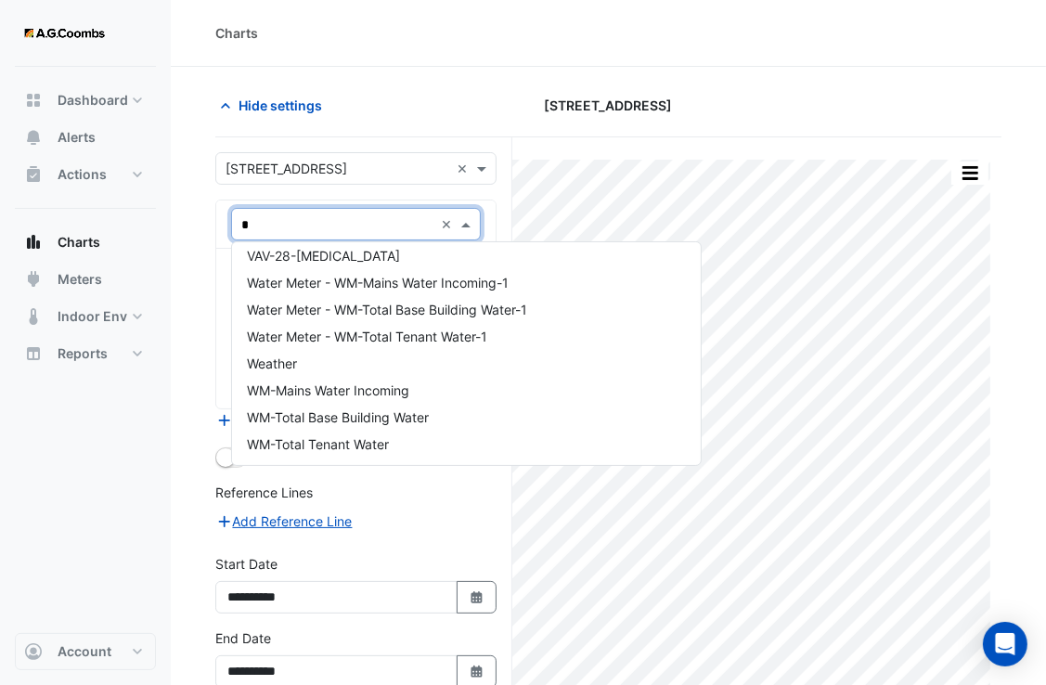
scroll to position [627, 0]
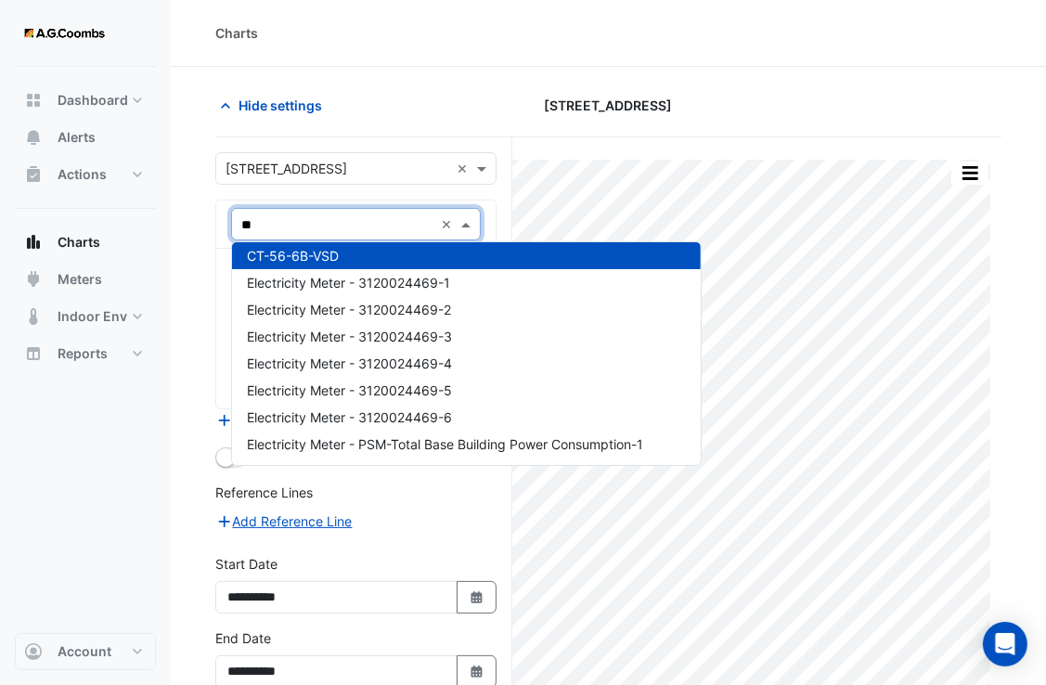
type input "***"
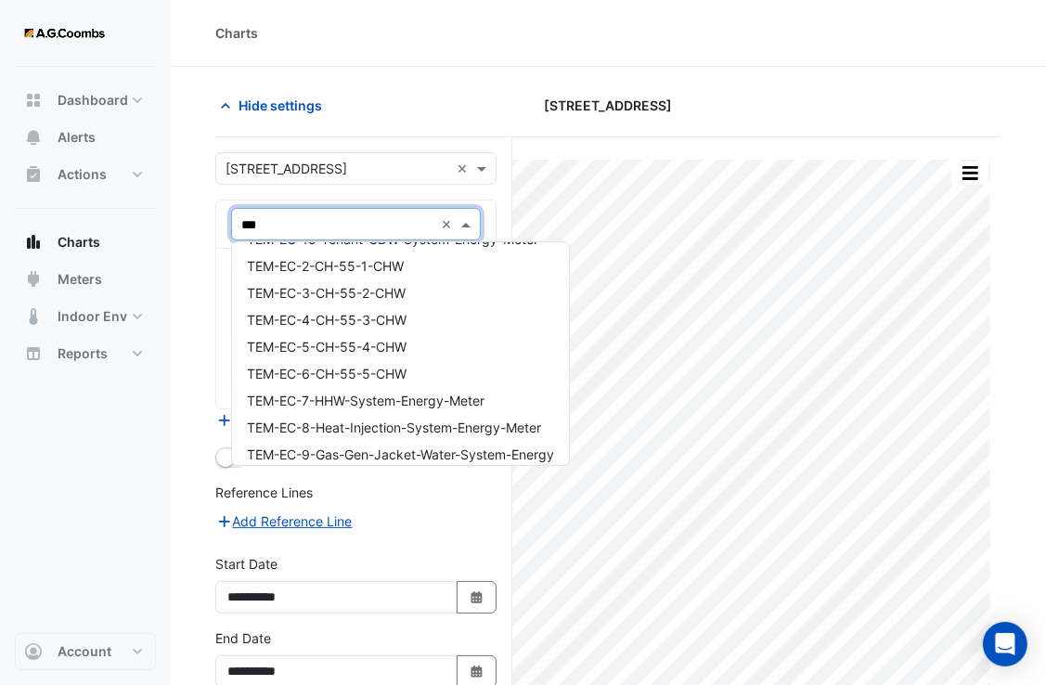
scroll to position [196, 0]
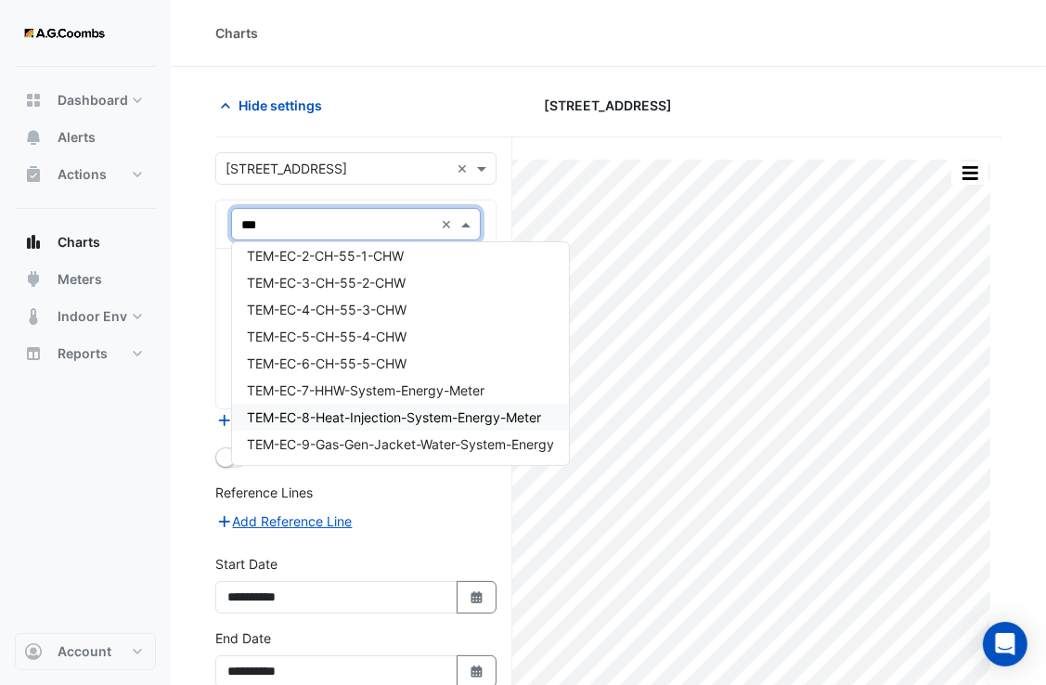
click at [494, 421] on span "TEM-EC-8-Heat-Injection-System-Energy-Meter" at bounding box center [394, 417] width 294 height 16
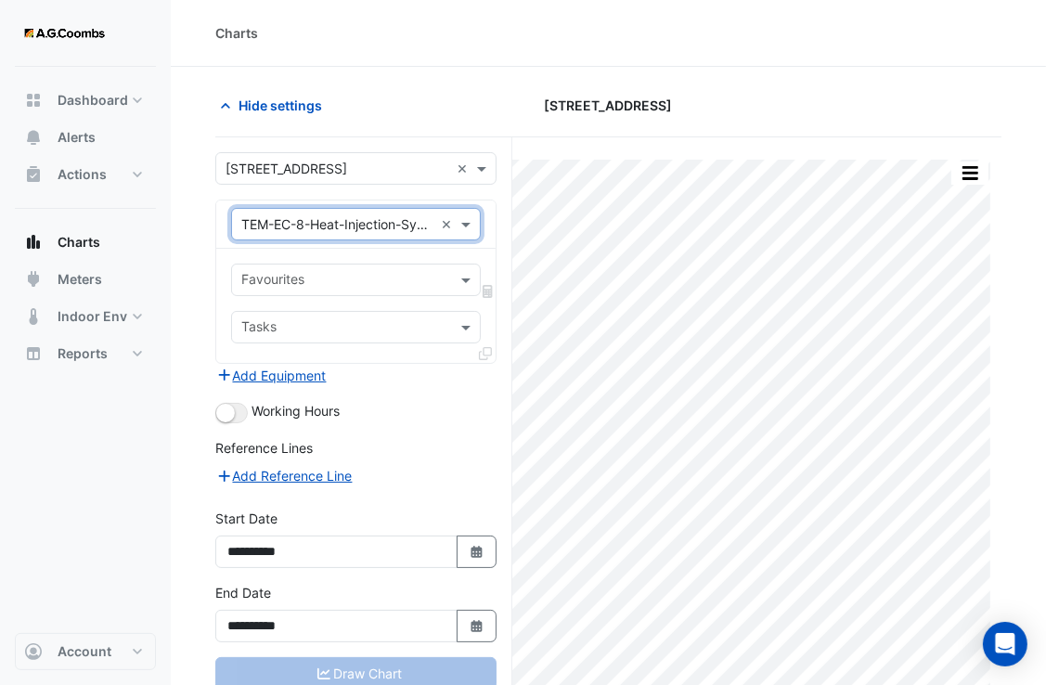
click at [311, 229] on input "text" at bounding box center [337, 224] width 192 height 19
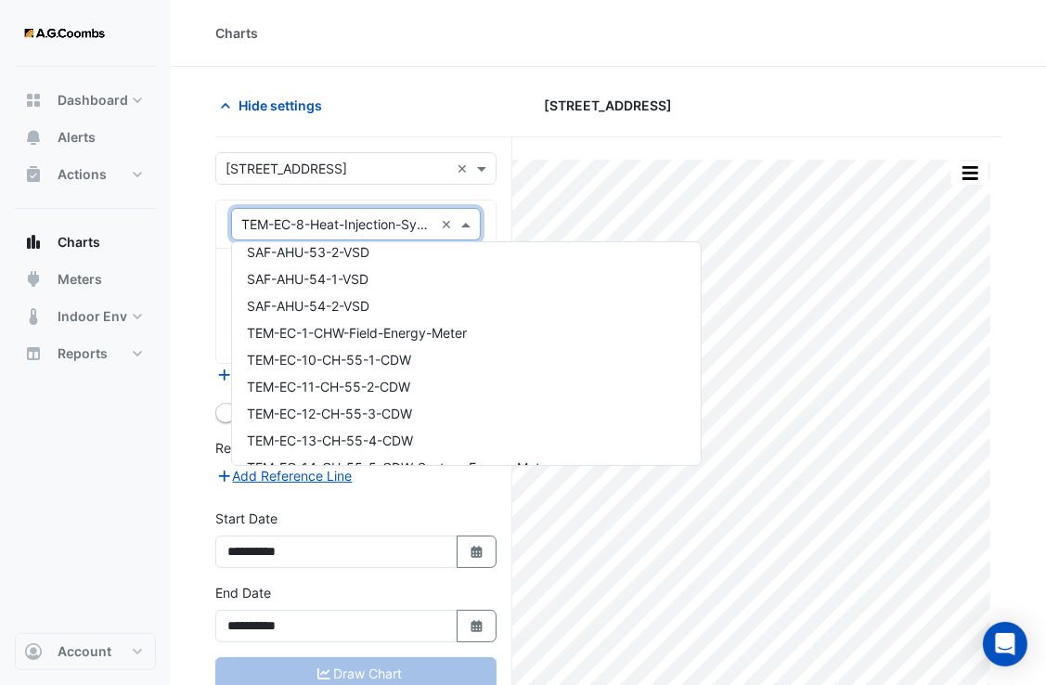
scroll to position [7853, 0]
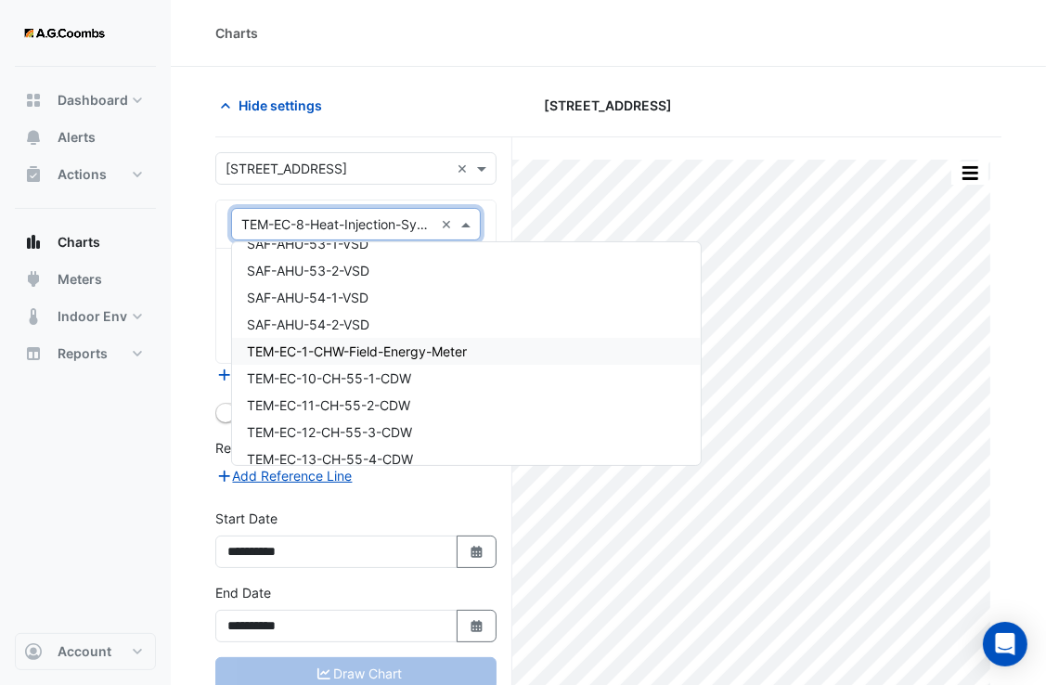
click at [344, 355] on span "TEM-EC-1-CHW-Field-Energy-Meter" at bounding box center [357, 351] width 220 height 16
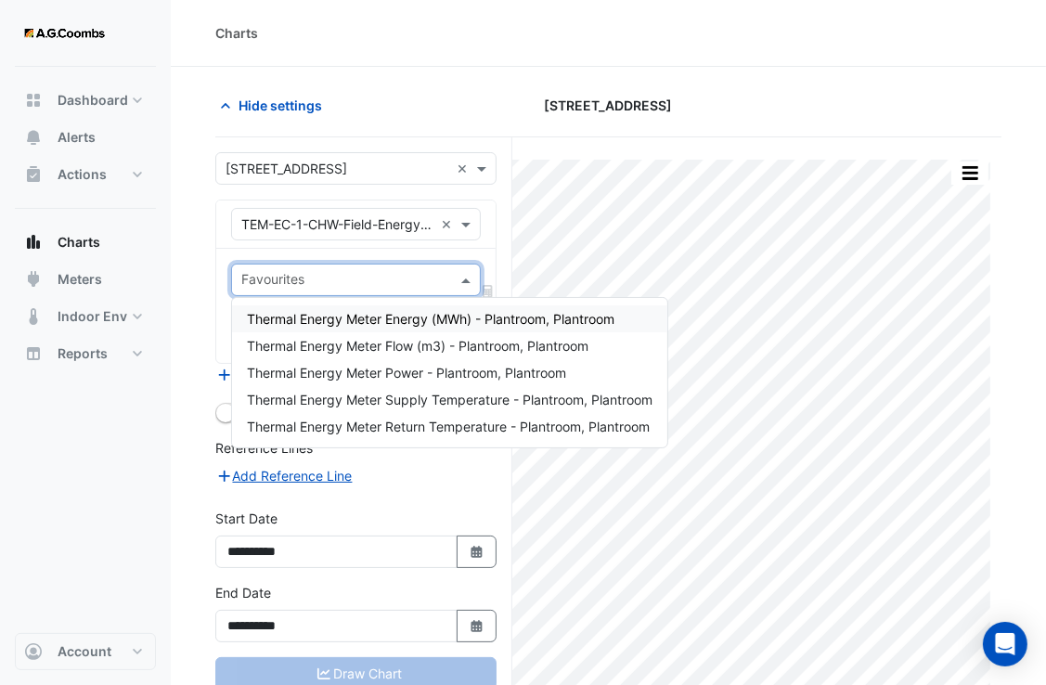
click at [321, 278] on input "text" at bounding box center [345, 281] width 208 height 19
click at [382, 328] on div "Thermal Energy Meter Energy (MWh) - Plantroom, Plantroom" at bounding box center [449, 318] width 435 height 27
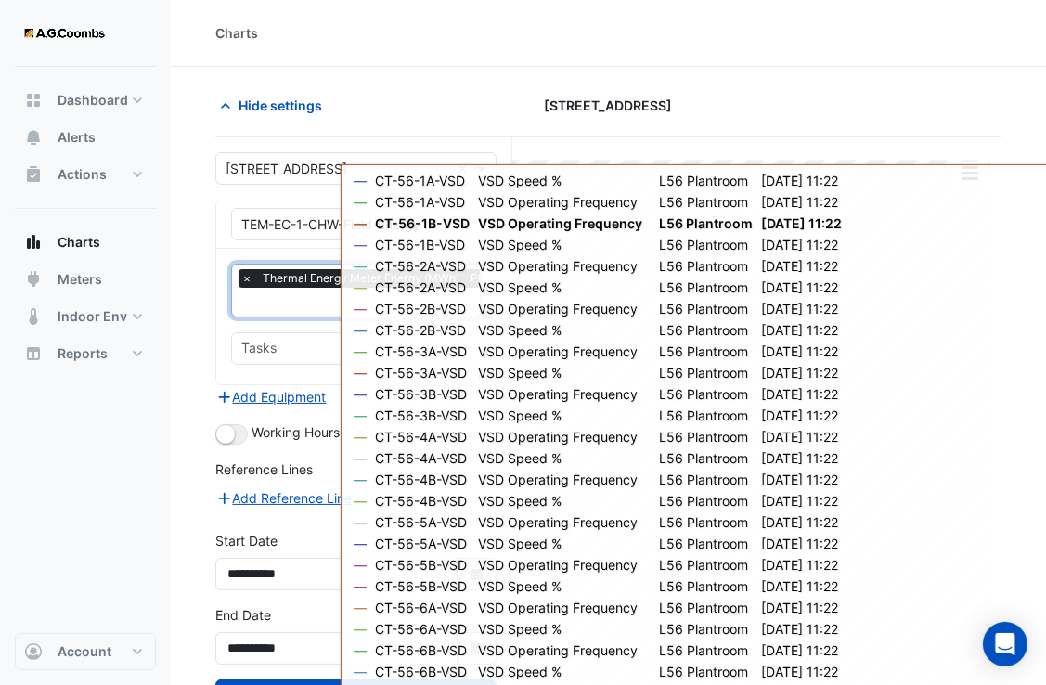
click at [401, 123] on div "Hide settings [STREET_ADDRESS]" at bounding box center [608, 113] width 786 height 48
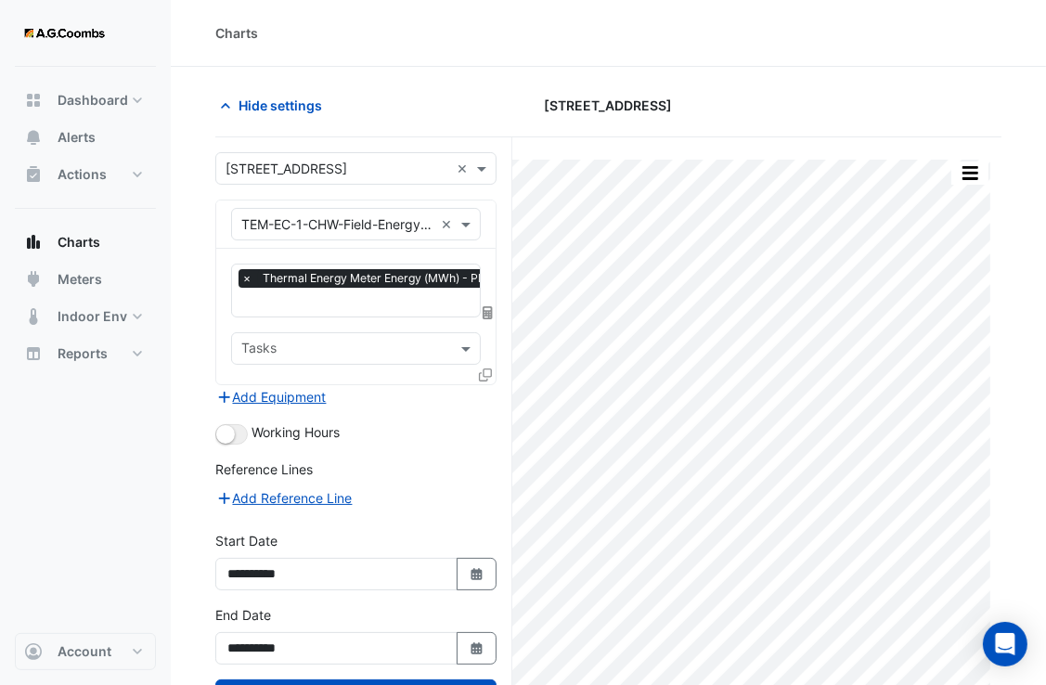
click at [487, 373] on icon at bounding box center [485, 375] width 13 height 13
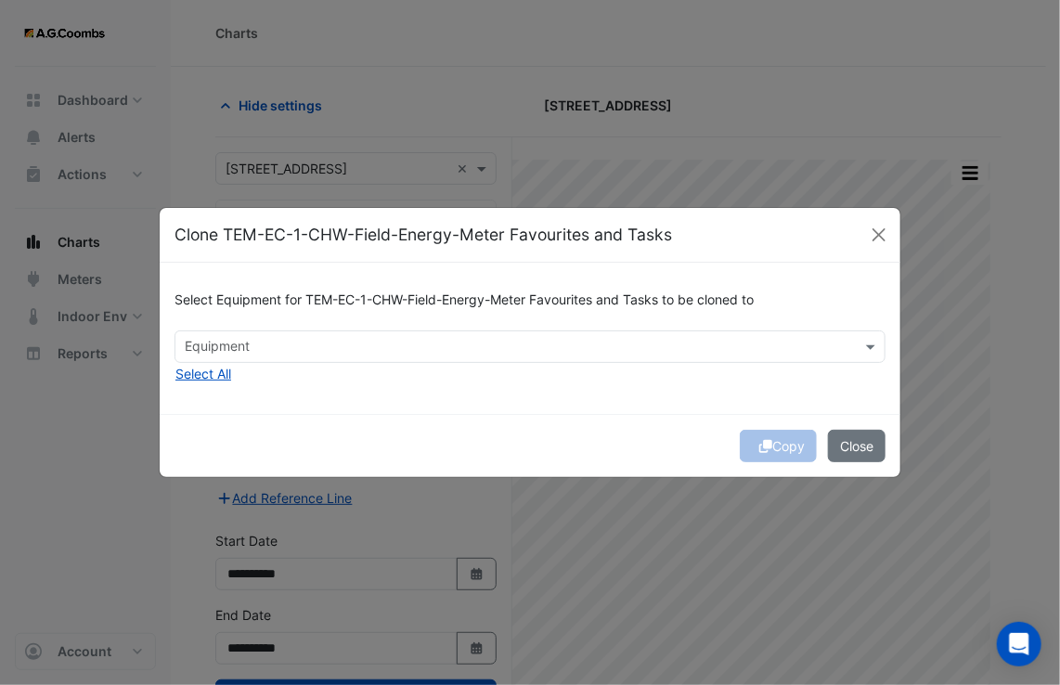
click at [382, 364] on div "Select Equipment for TEM-EC-1-CHW-Field-Energy-Meter Favourites and Tasks to be…" at bounding box center [530, 338] width 741 height 151
click at [193, 373] on button "Select All" at bounding box center [204, 373] width 58 height 21
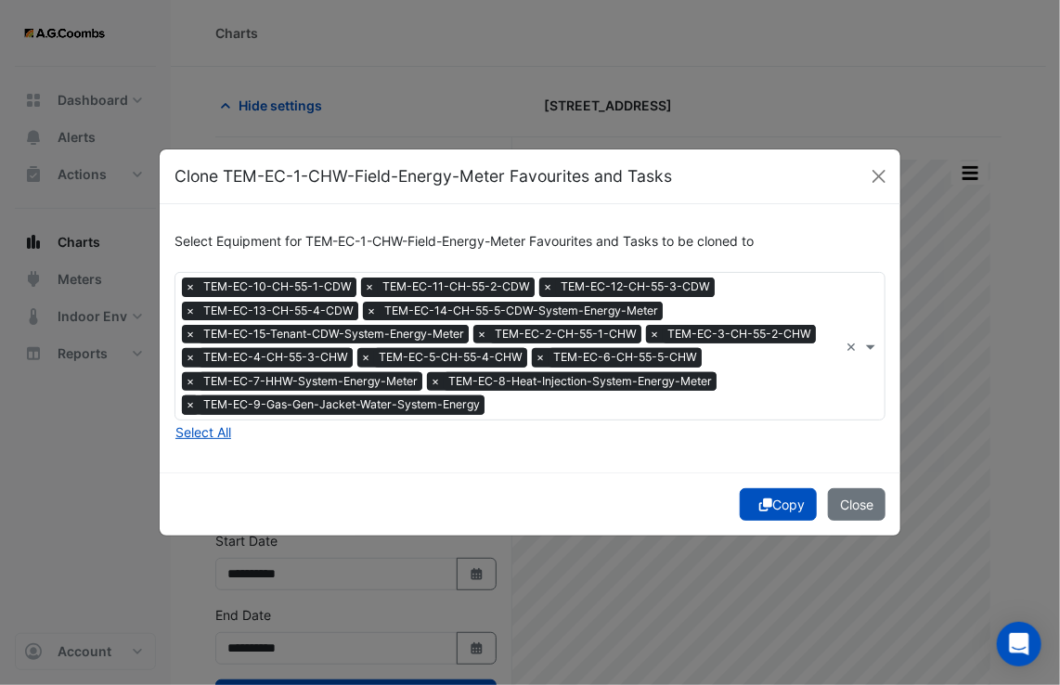
click at [185, 407] on span "×" at bounding box center [190, 404] width 17 height 19
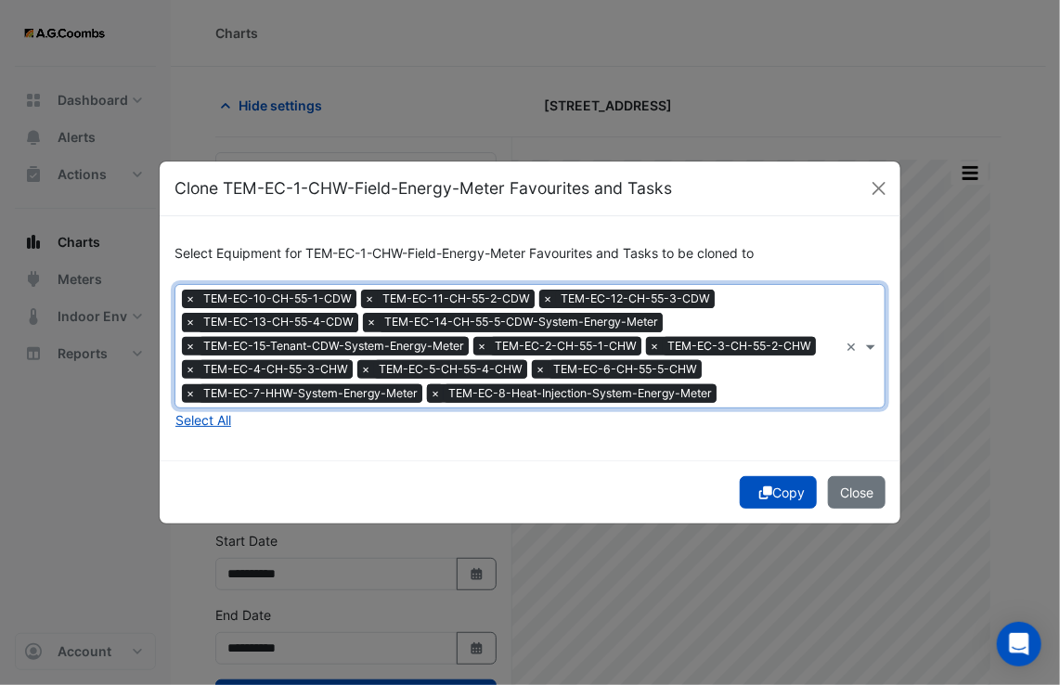
click at [433, 390] on span "×" at bounding box center [435, 393] width 17 height 19
click at [187, 394] on span "×" at bounding box center [190, 393] width 17 height 19
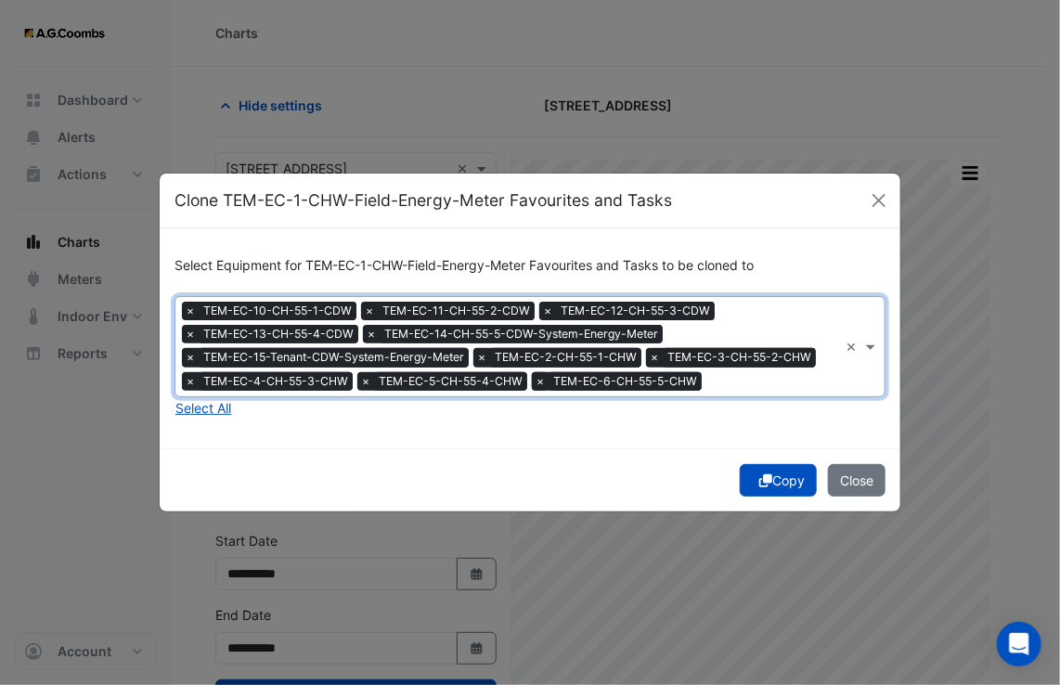
click at [535, 381] on span "×" at bounding box center [540, 381] width 17 height 19
click at [361, 387] on span "×" at bounding box center [365, 381] width 17 height 19
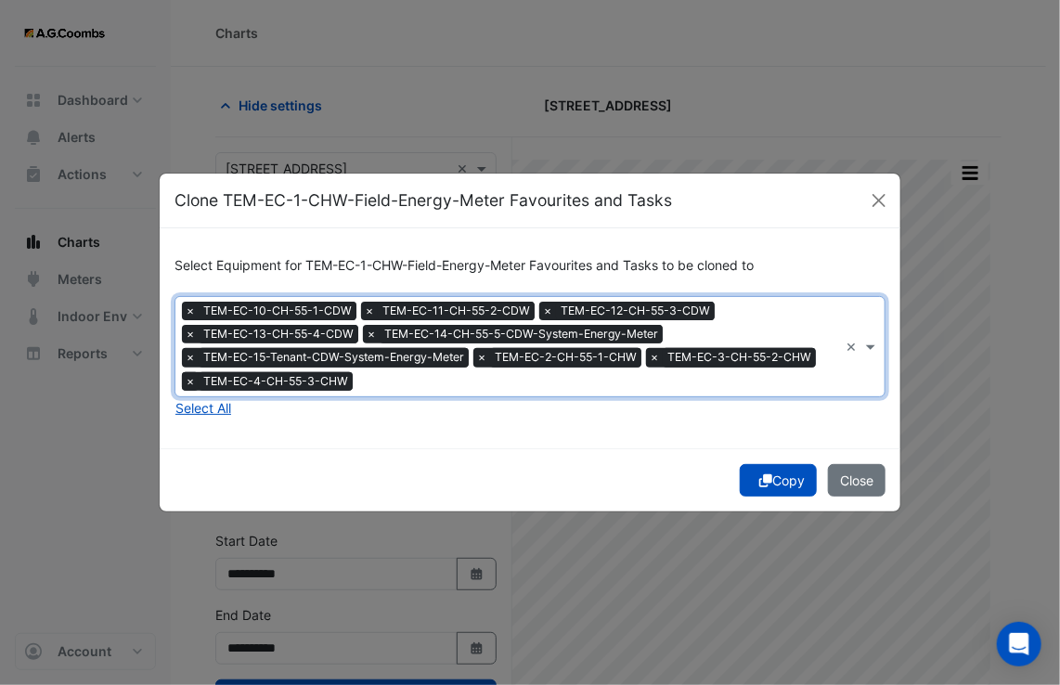
click at [185, 381] on span "×" at bounding box center [190, 381] width 17 height 19
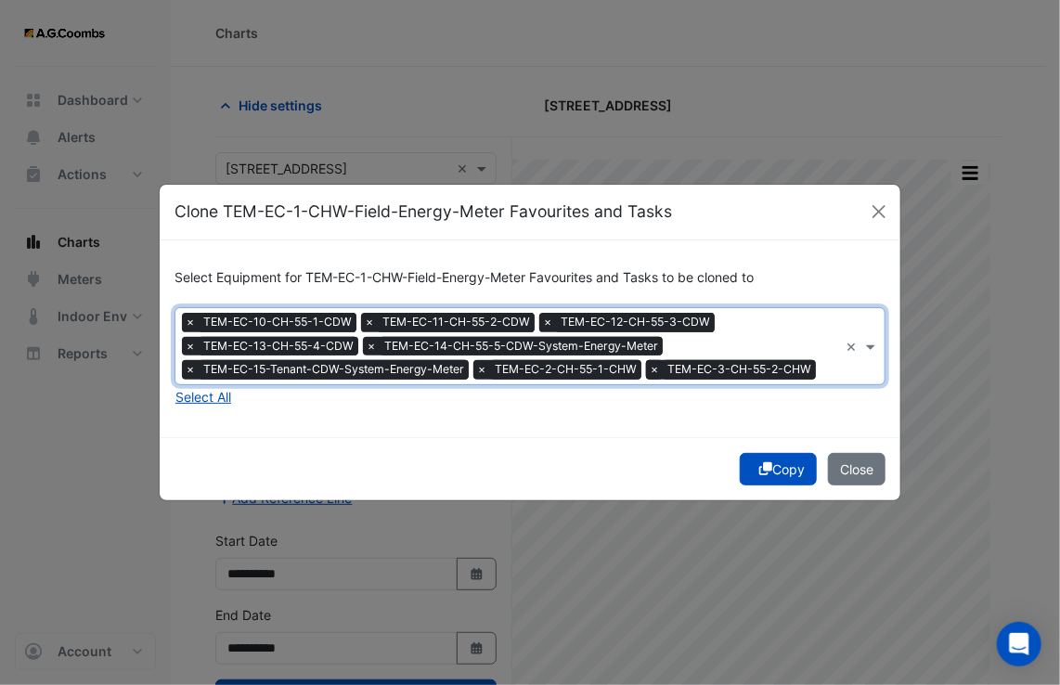
click at [652, 370] on span "×" at bounding box center [654, 369] width 17 height 19
click at [475, 369] on span "×" at bounding box center [481, 369] width 17 height 19
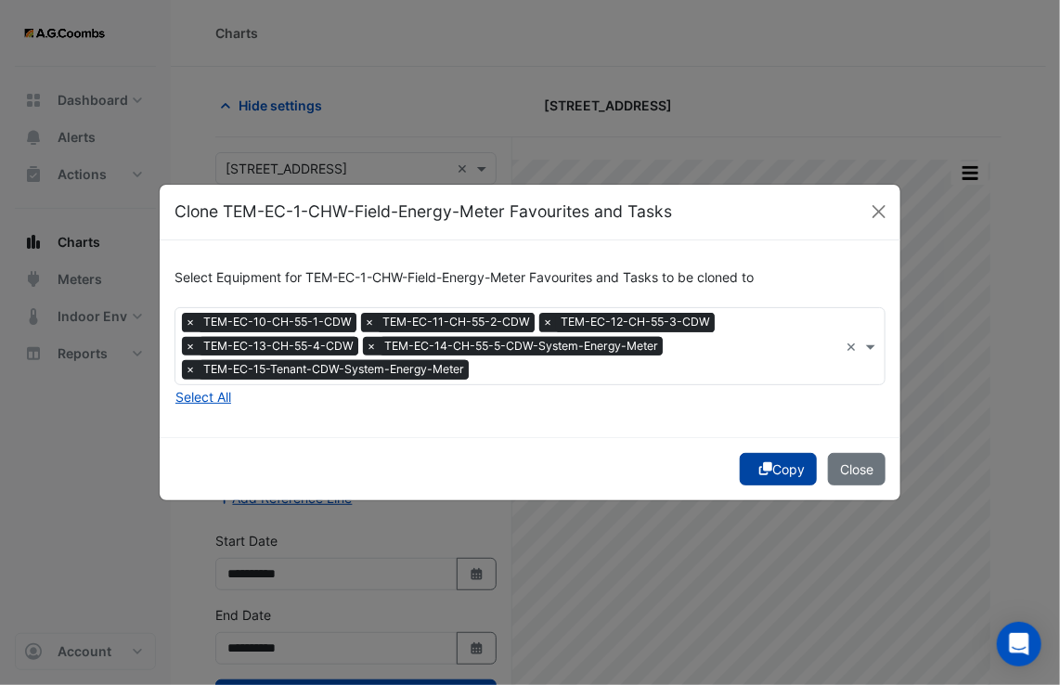
click at [780, 474] on button "Copy" at bounding box center [778, 469] width 77 height 32
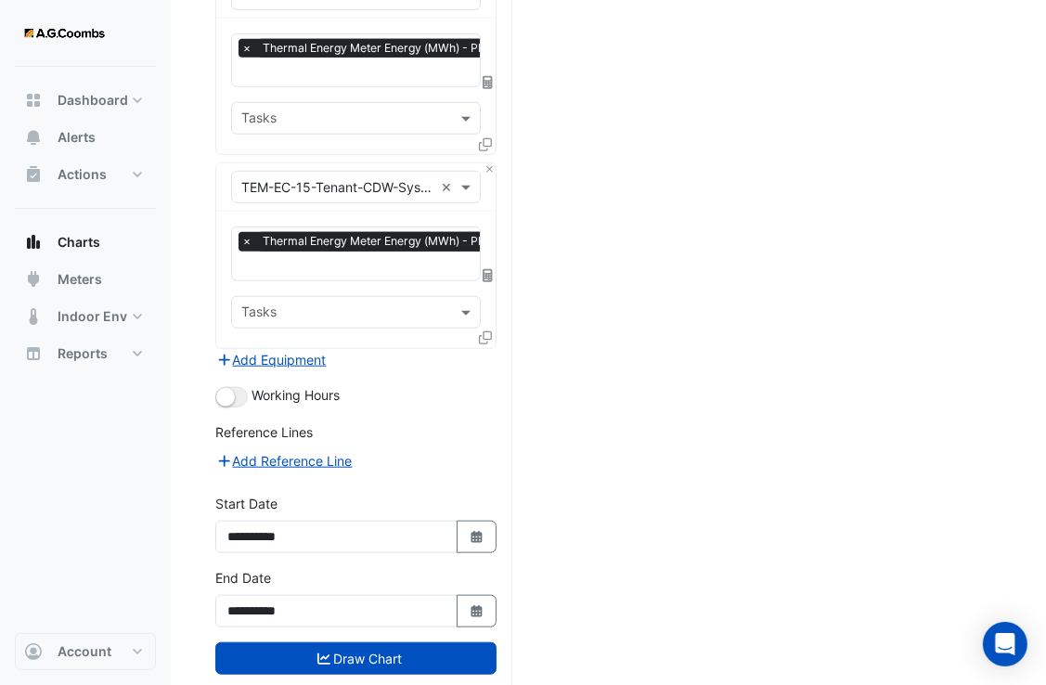
scroll to position [1214, 0]
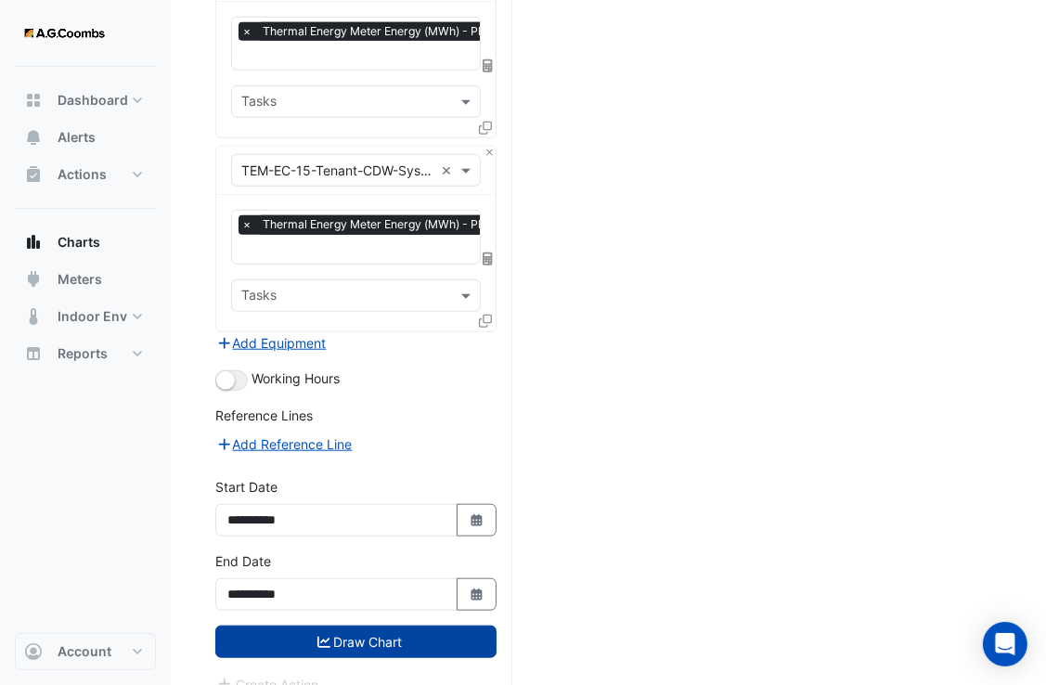
click at [356, 626] on button "Draw Chart" at bounding box center [355, 642] width 281 height 32
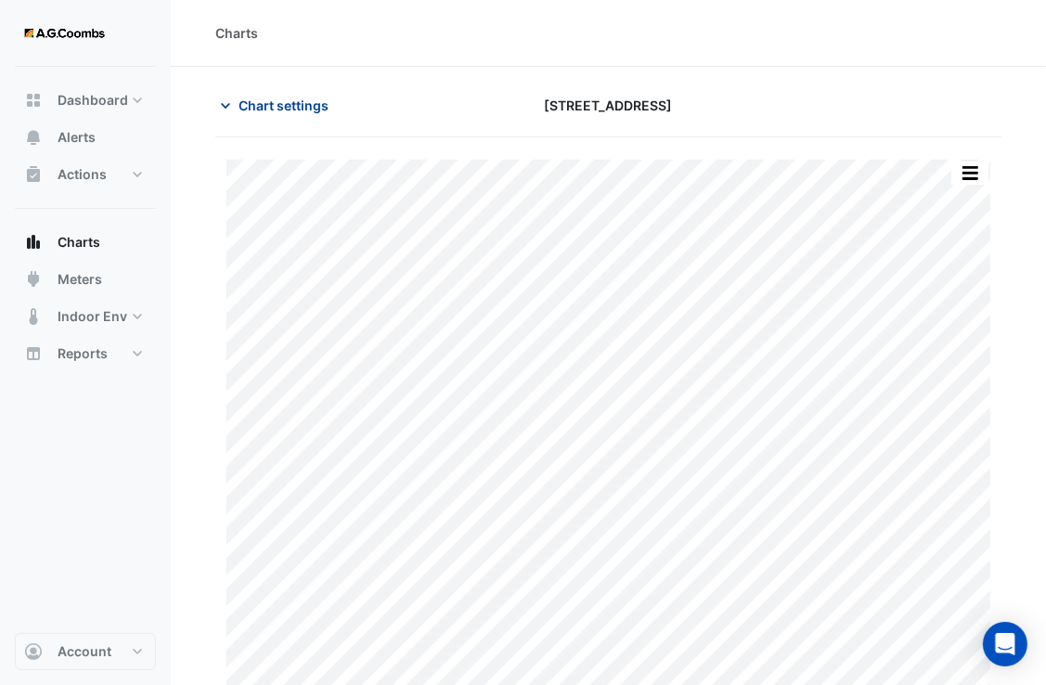
click at [289, 111] on span "Chart settings" at bounding box center [284, 105] width 90 height 19
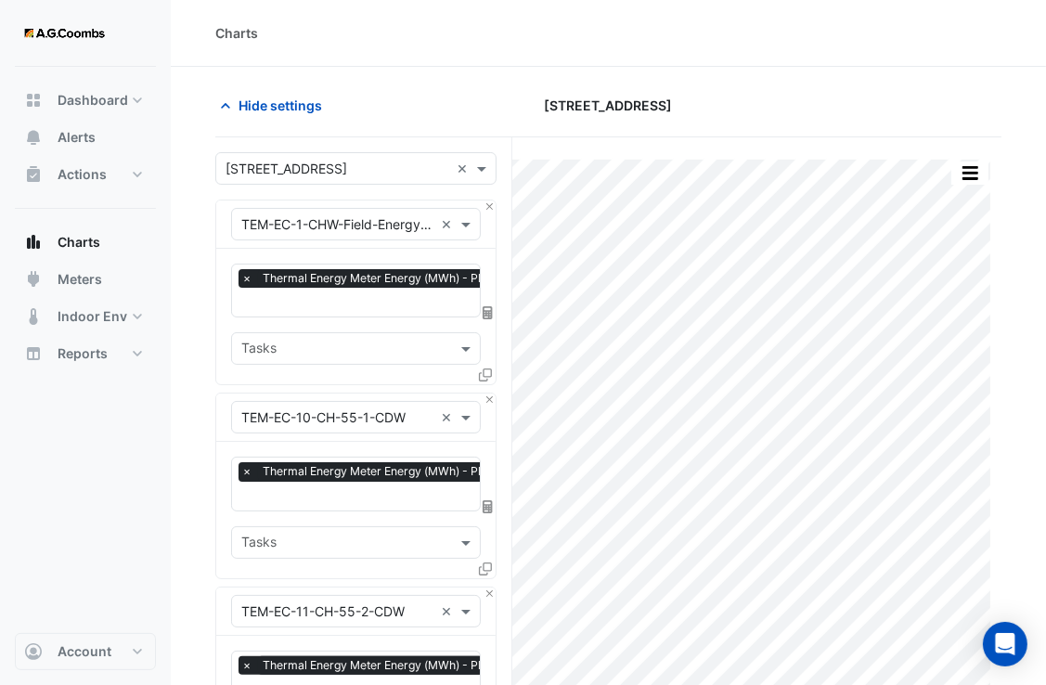
click at [401, 228] on input "text" at bounding box center [337, 224] width 192 height 19
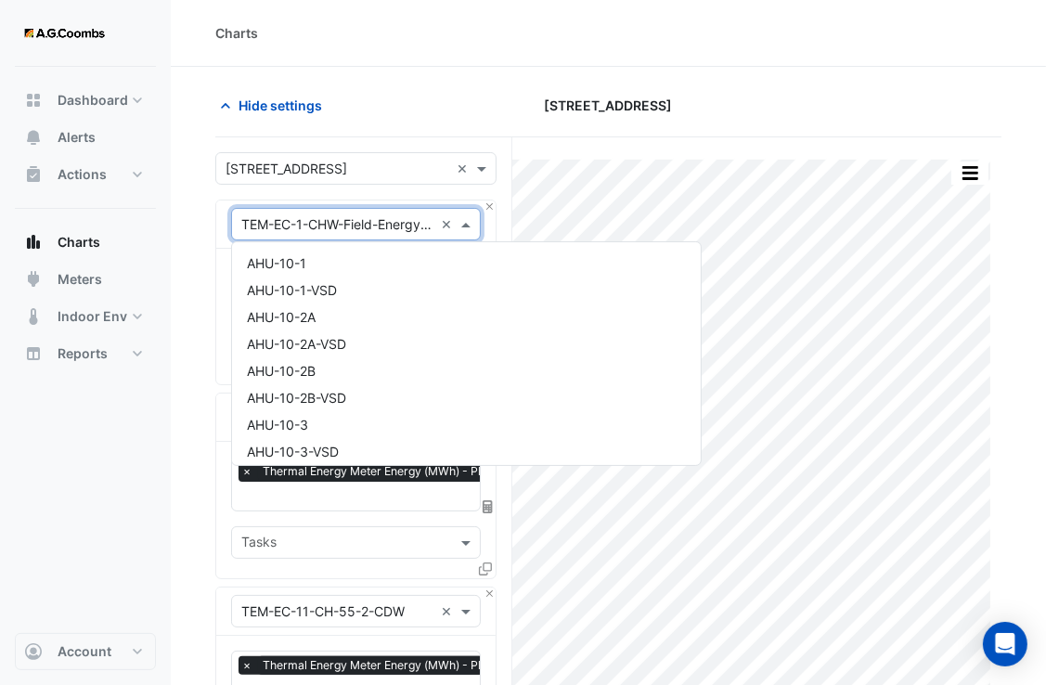
scroll to position [7949, 0]
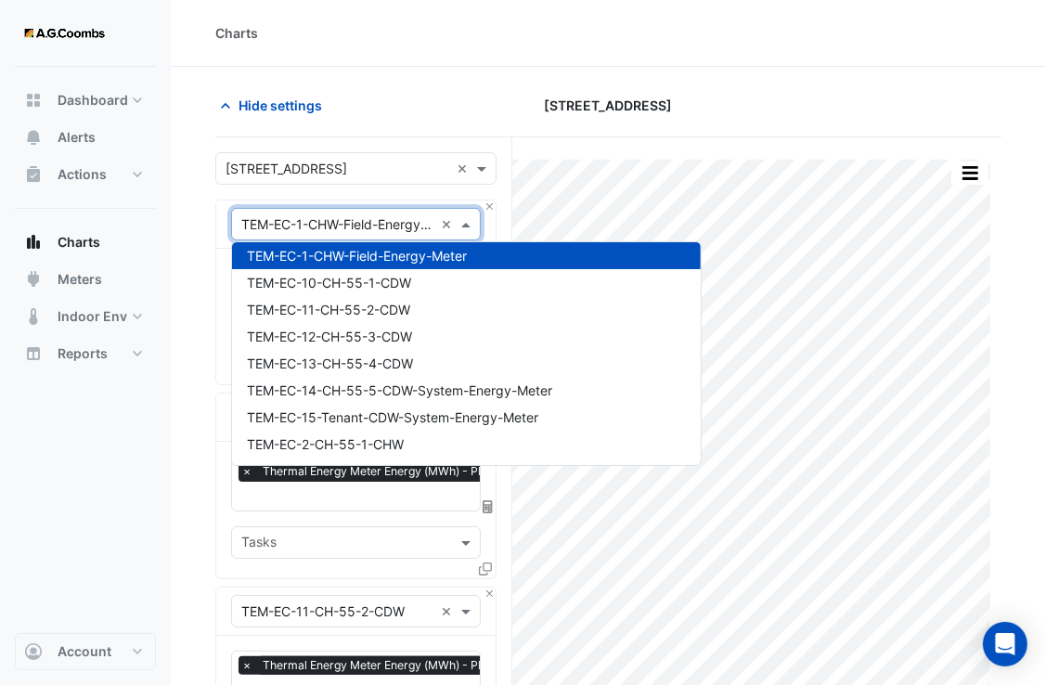
click at [365, 134] on div "Hide settings [STREET_ADDRESS]" at bounding box center [608, 113] width 786 height 48
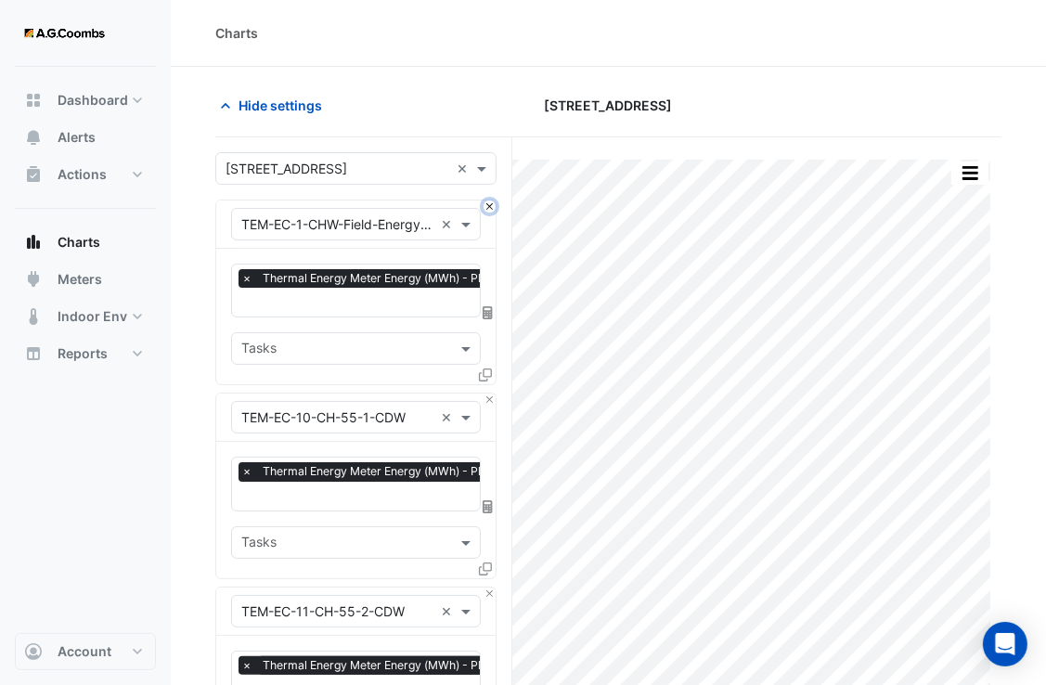
click at [489, 201] on button "Close" at bounding box center [490, 207] width 12 height 12
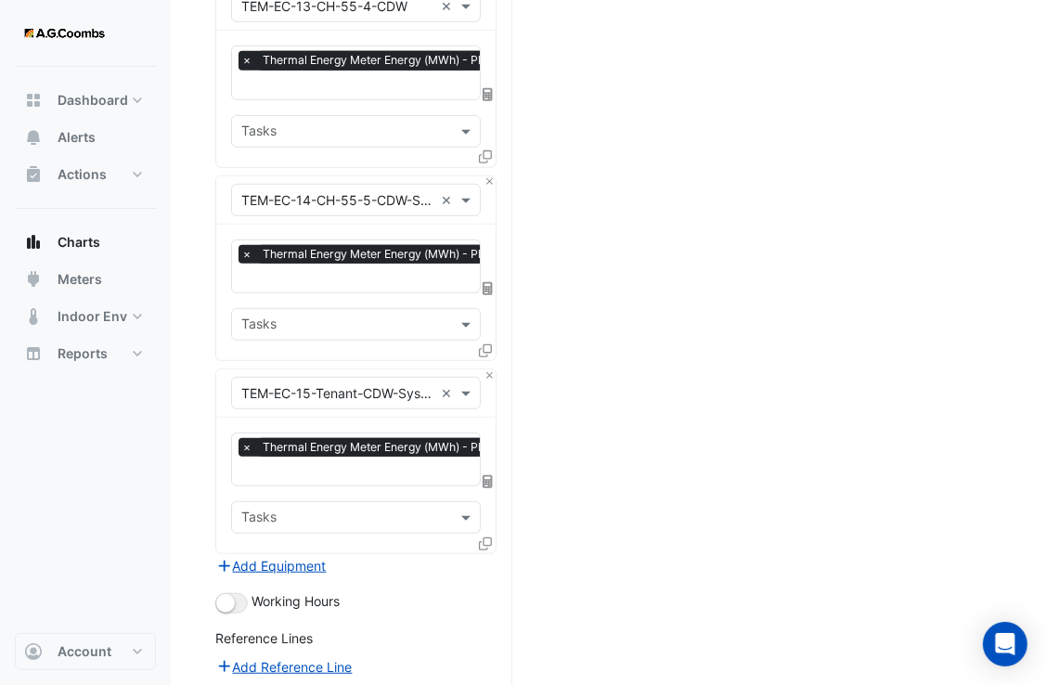
scroll to position [1023, 0]
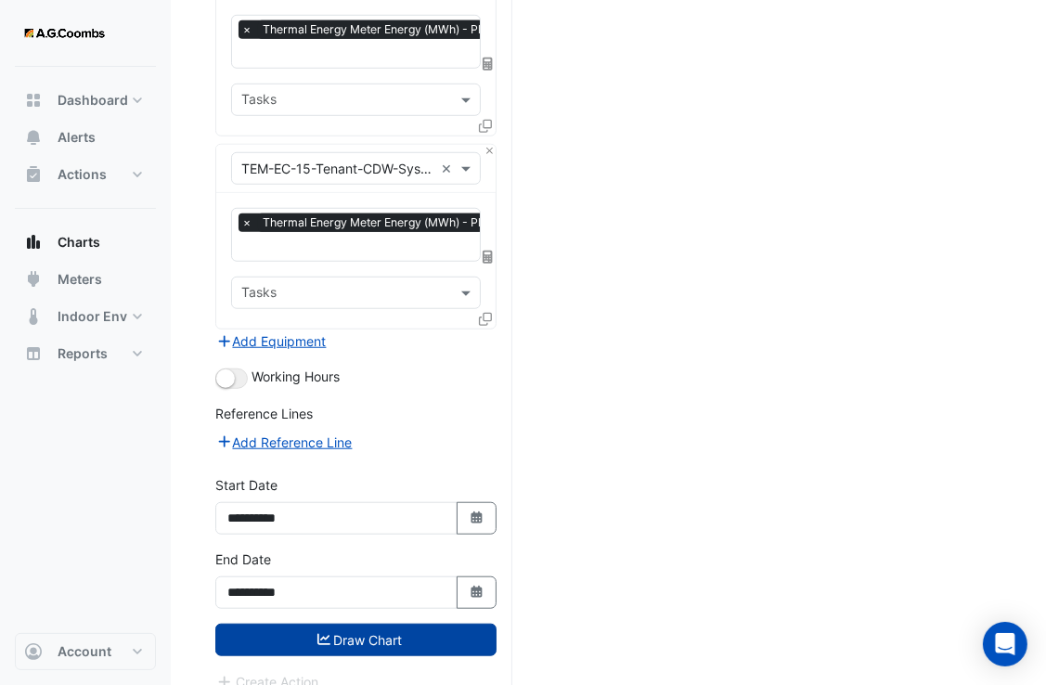
click at [368, 624] on button "Draw Chart" at bounding box center [355, 640] width 281 height 32
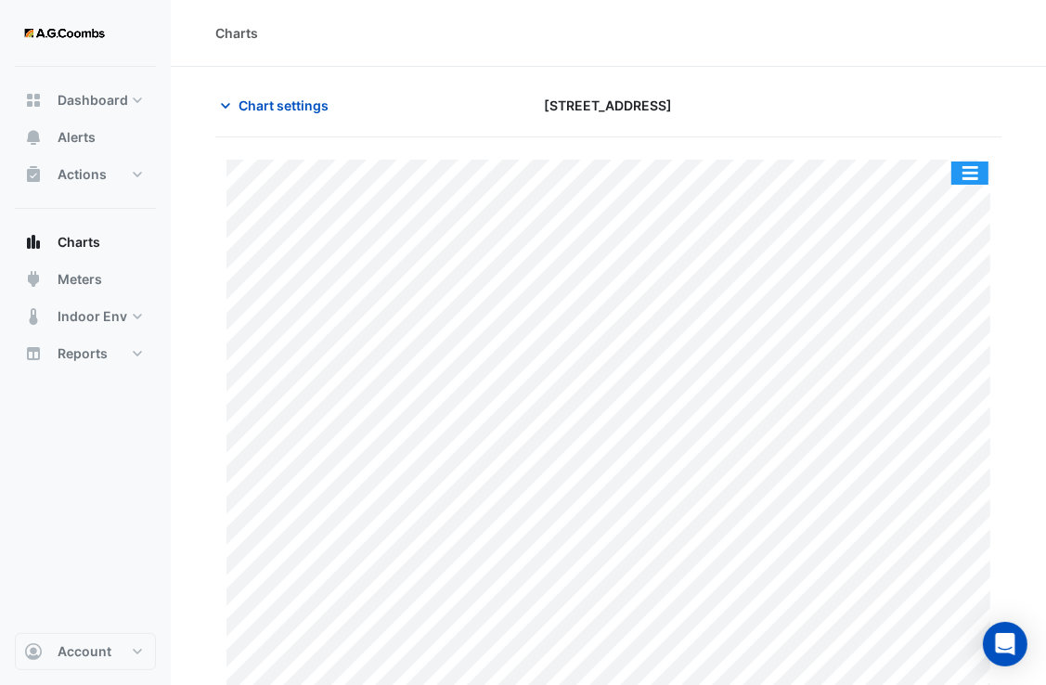
click at [963, 172] on button "button" at bounding box center [970, 173] width 37 height 23
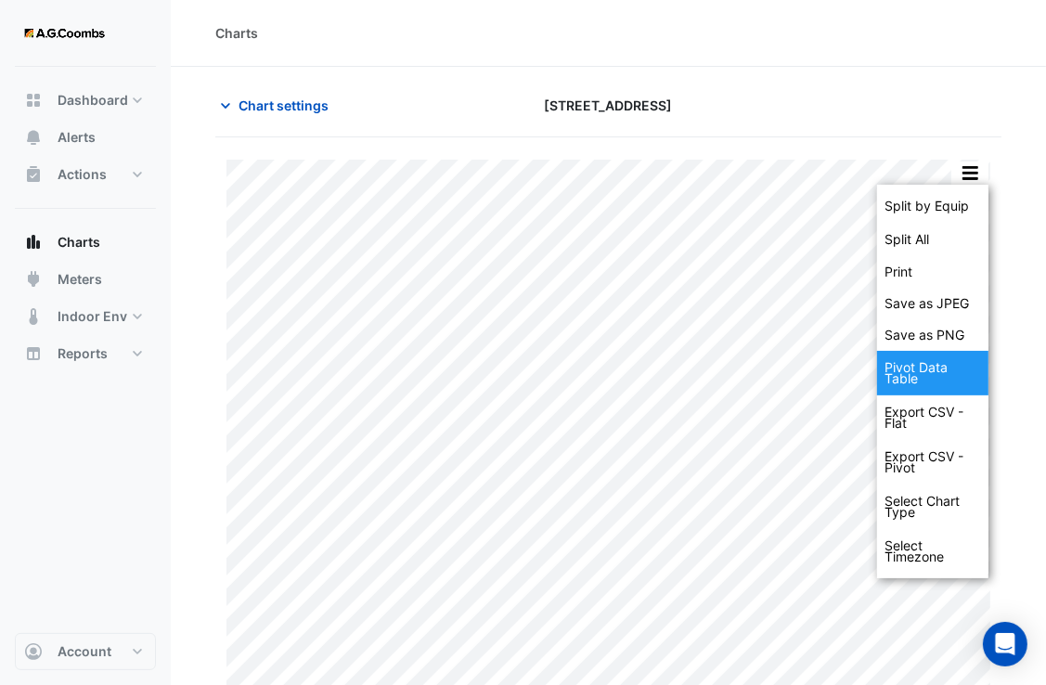
click at [917, 377] on div "Pivot Data Table" at bounding box center [932, 373] width 111 height 45
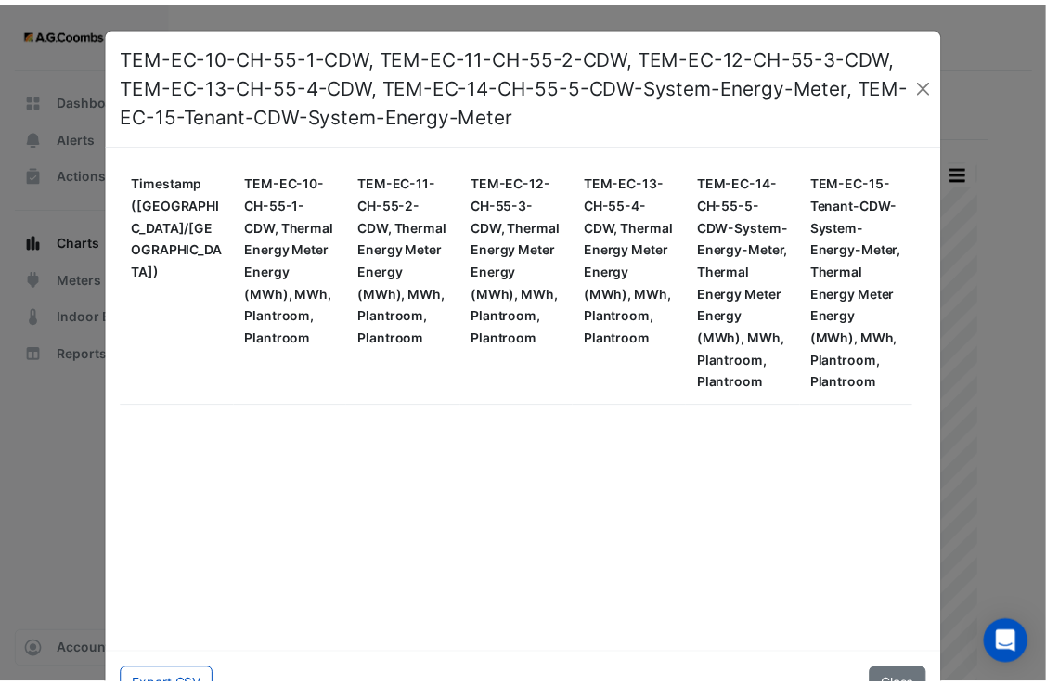
scroll to position [1030580, 0]
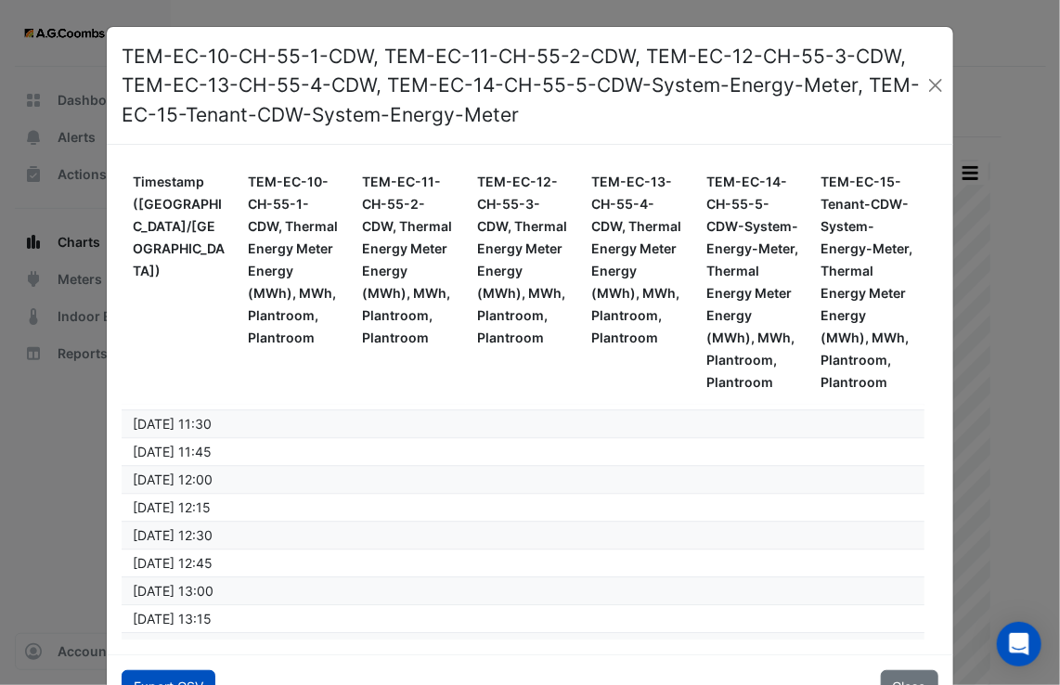
click at [175, 677] on button "Export CSV" at bounding box center [169, 686] width 94 height 32
click at [929, 87] on button "Close" at bounding box center [936, 85] width 20 height 28
